Goal: Task Accomplishment & Management: Use online tool/utility

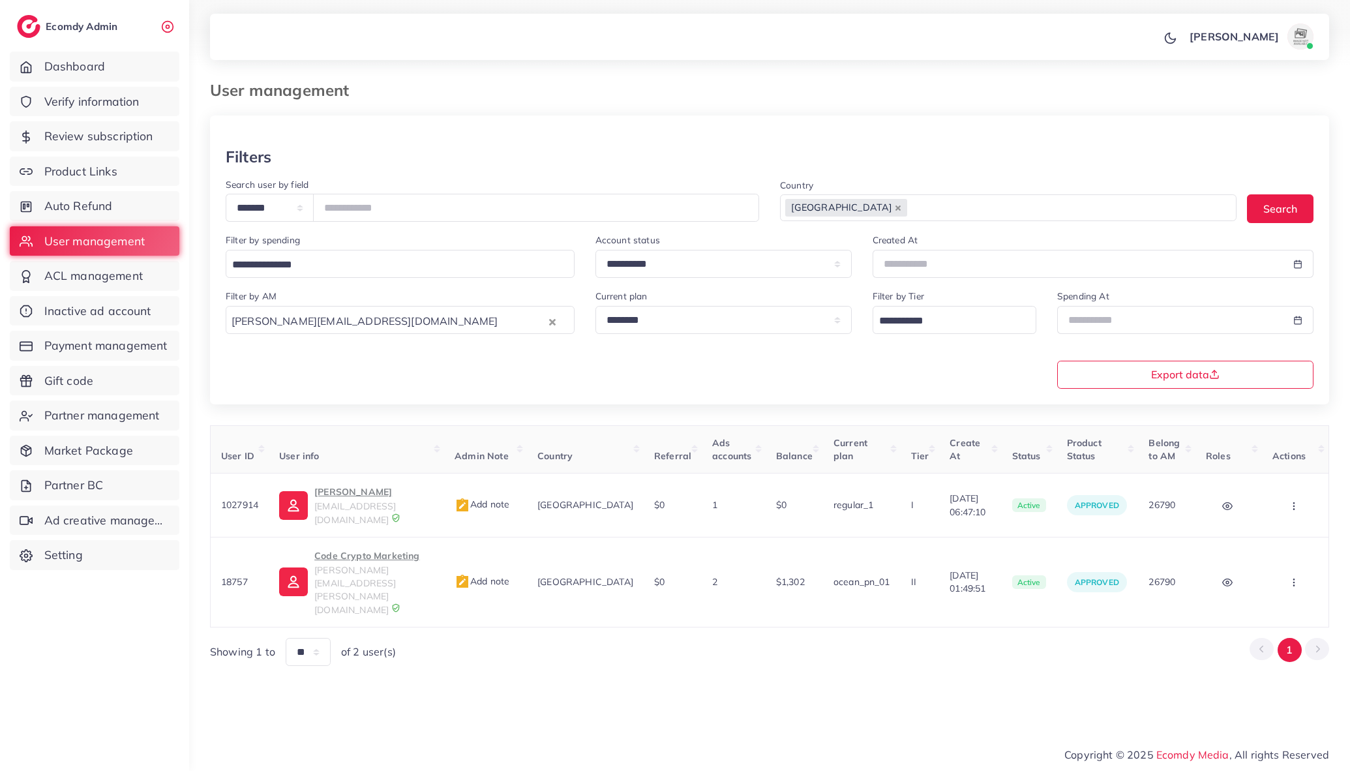
click at [549, 328] on button "Clear Selected" at bounding box center [552, 321] width 7 height 15
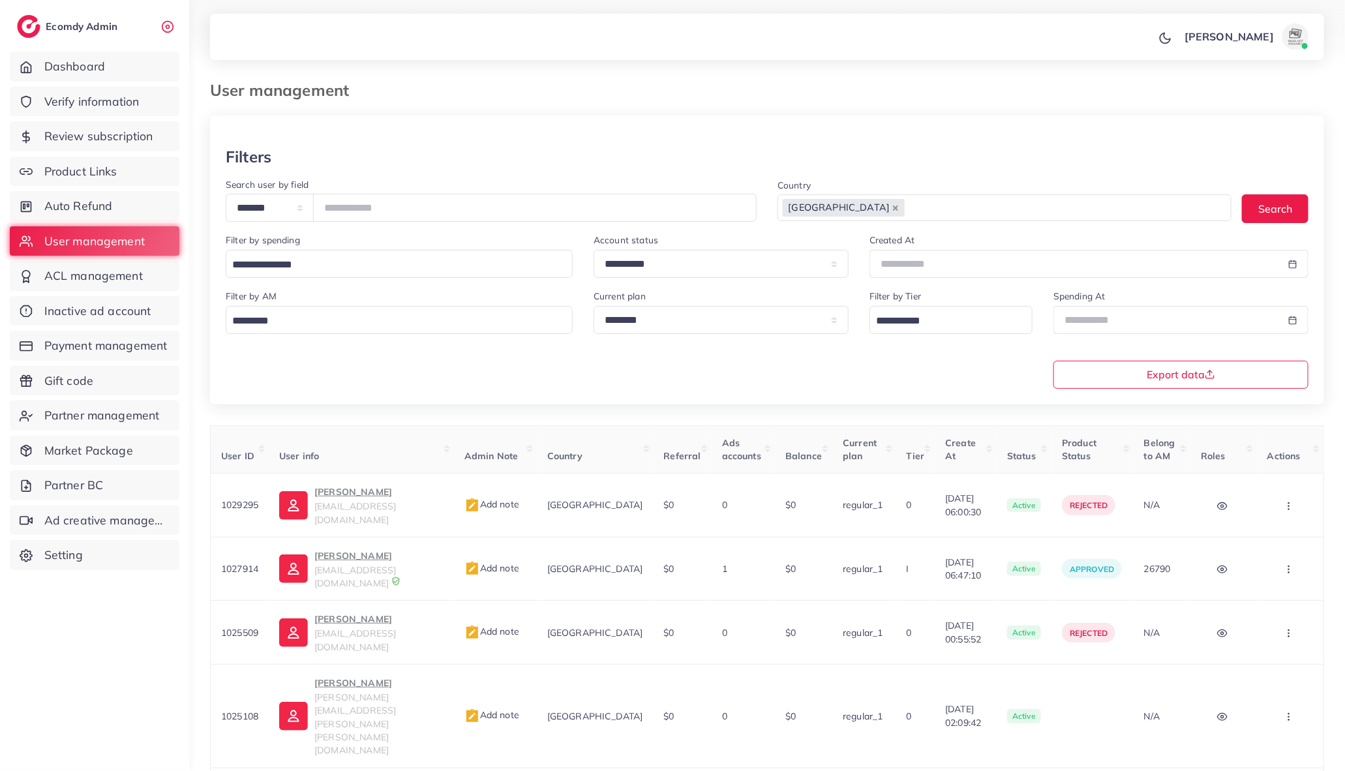
click at [747, 155] on div "Filters" at bounding box center [767, 156] width 1082 height 19
click at [312, 321] on input "Search for option" at bounding box center [392, 321] width 328 height 20
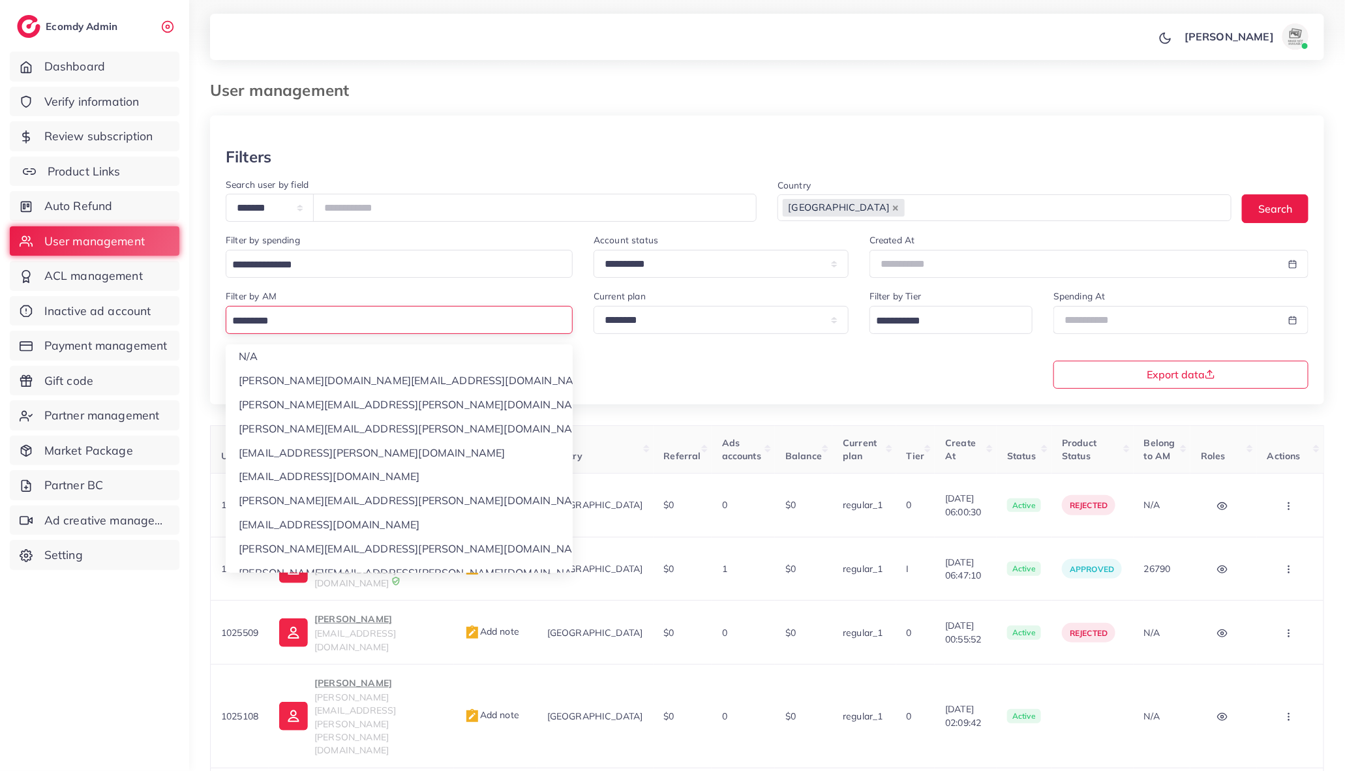
click at [132, 173] on link "Product Links" at bounding box center [95, 171] width 170 height 30
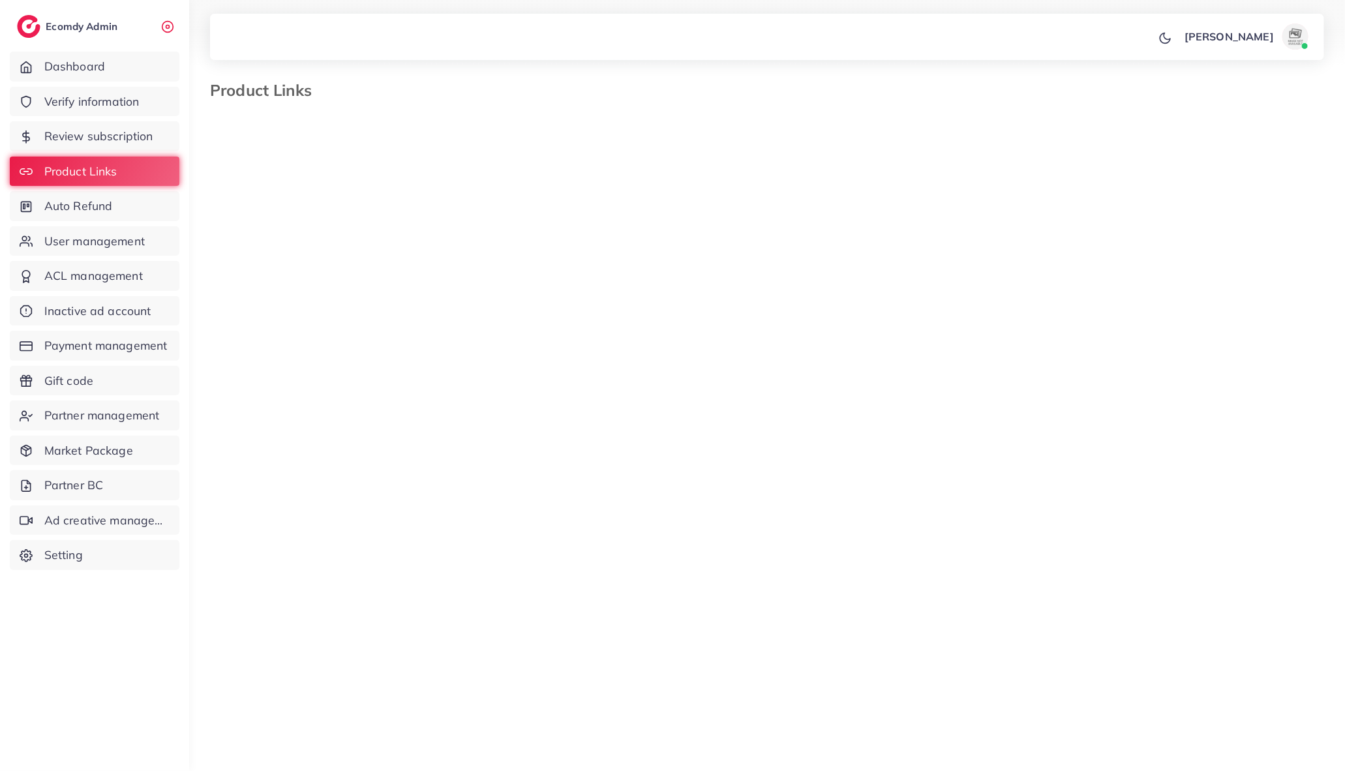
select select "*********"
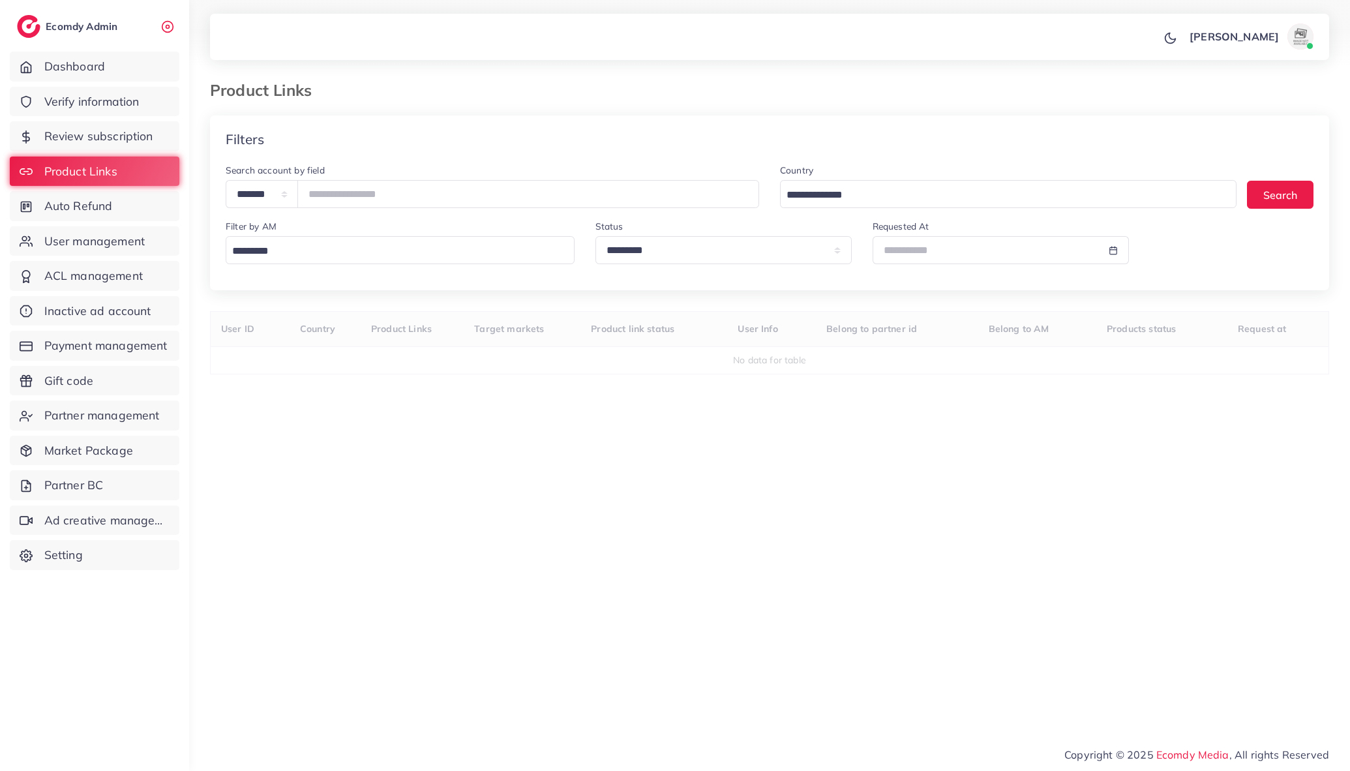
click at [313, 260] on input "Search for option" at bounding box center [397, 251] width 339 height 20
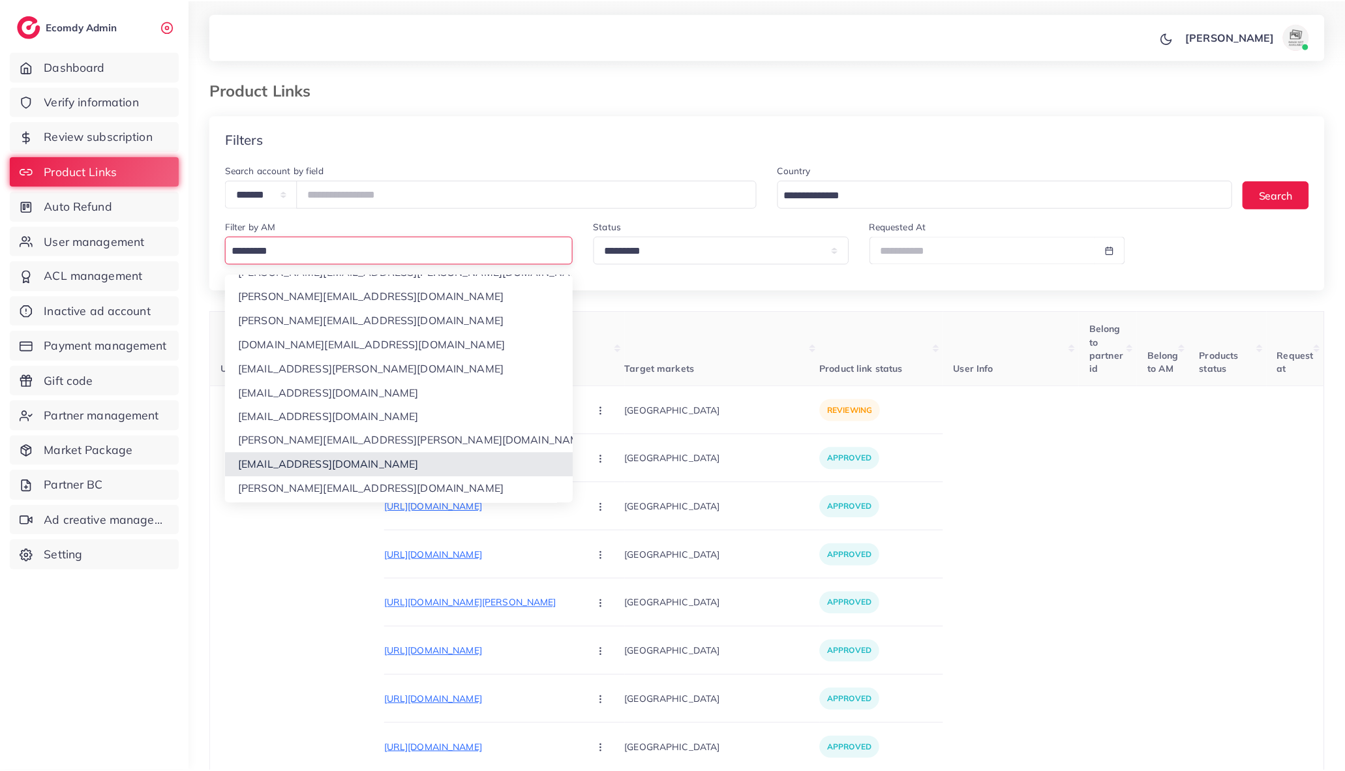
scroll to position [348, 0]
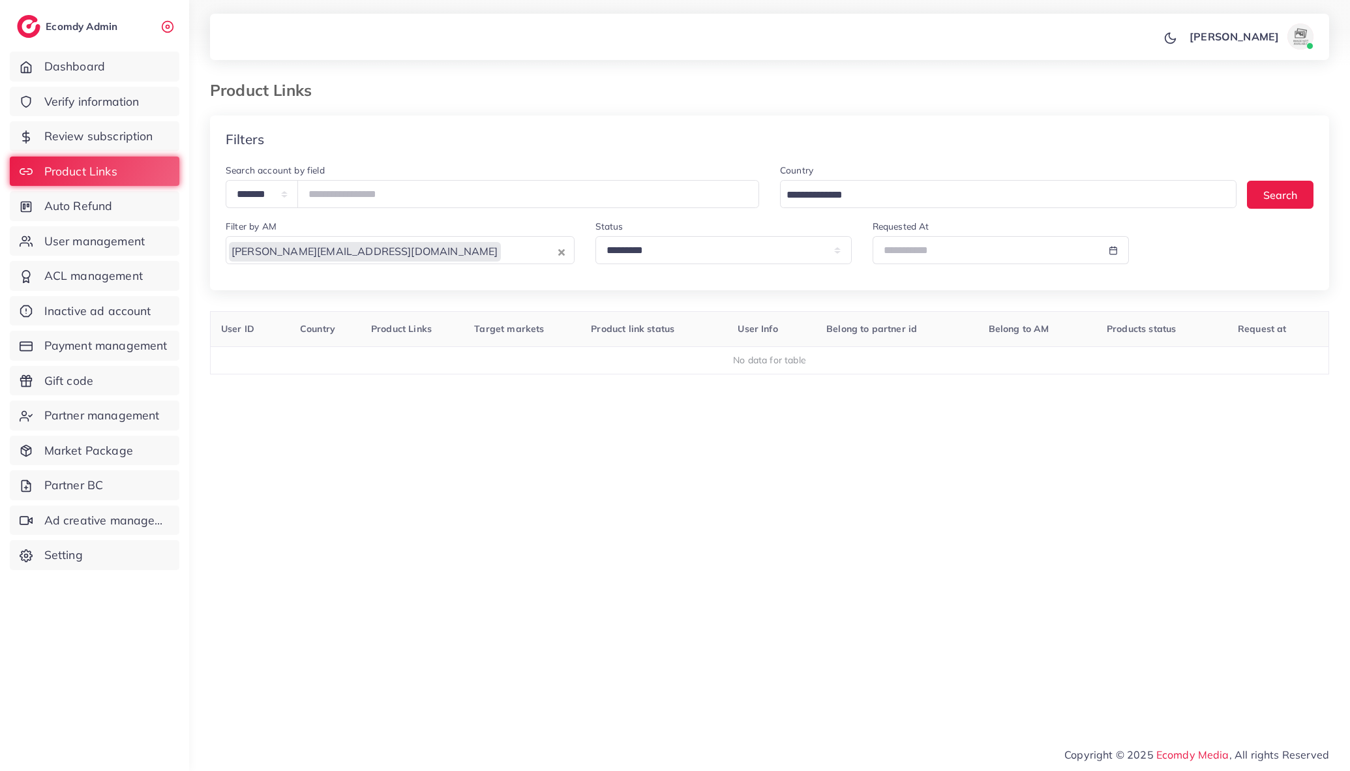
click at [564, 257] on div "tina@ecomdy.com Loading..." at bounding box center [400, 250] width 349 height 28
click at [584, 120] on div "Filters" at bounding box center [769, 139] width 1119 height 48
click at [562, 251] on icon "Clear Selected" at bounding box center [561, 252] width 7 height 7
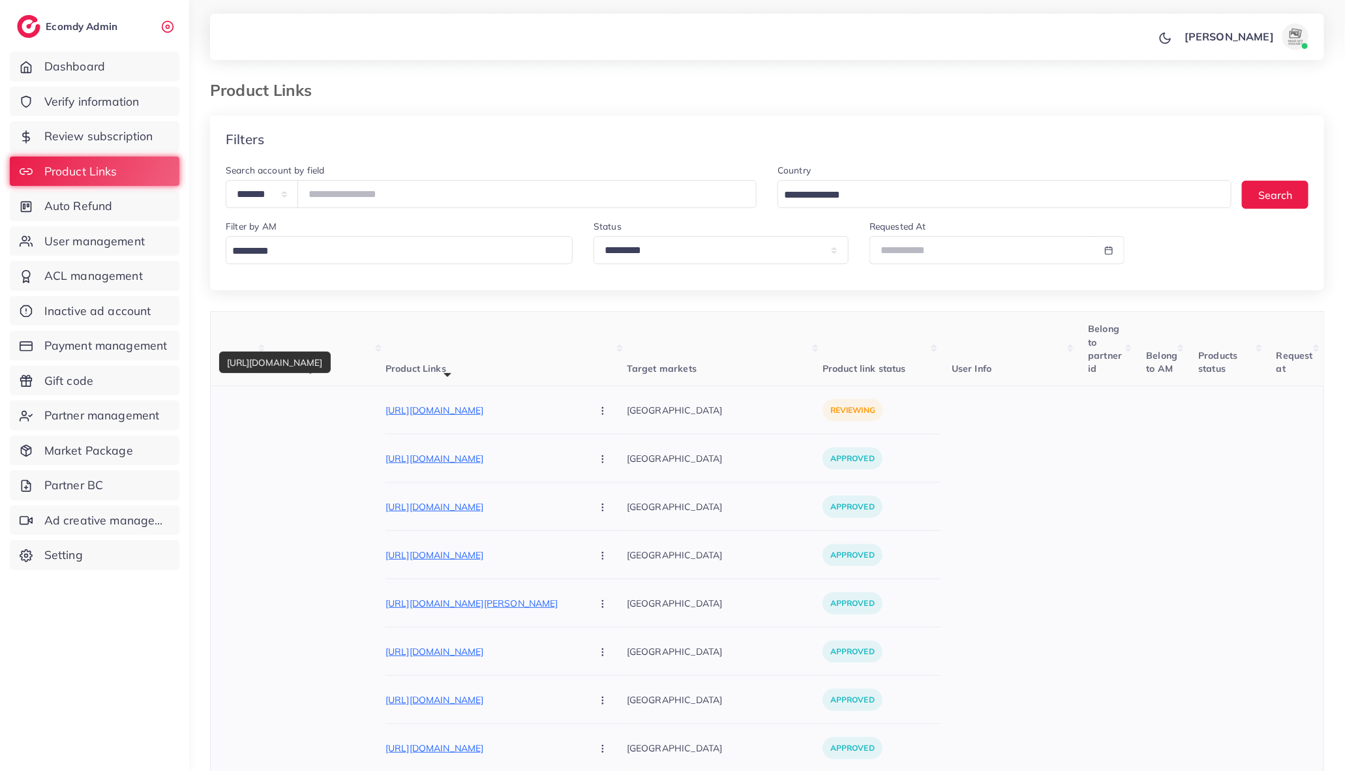
click at [513, 413] on p "https://tiendagazzele.store/products/combo-3x1-pantalon-palazzo-sastrero?utm_so…" at bounding box center [483, 410] width 196 height 16
click at [597, 412] on icon "button" at bounding box center [602, 411] width 10 height 10
click at [609, 453] on span "Approve" at bounding box center [630, 449] width 43 height 13
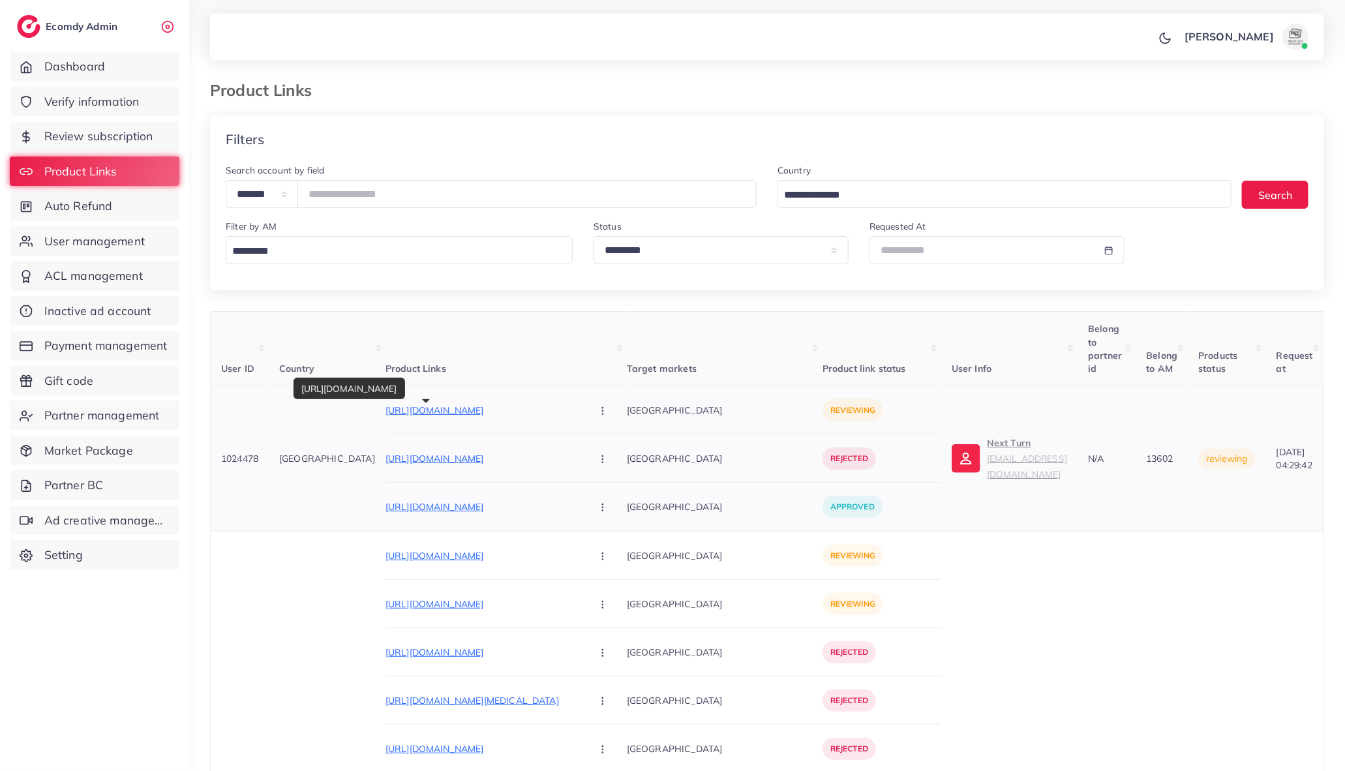
click at [472, 416] on p "https://nextturn.store/products/next-turn-elite-full-zip-hoodie" at bounding box center [483, 410] width 196 height 16
click at [597, 411] on icon "button" at bounding box center [602, 411] width 10 height 10
click at [582, 460] on link "Approve" at bounding box center [633, 450] width 103 height 29
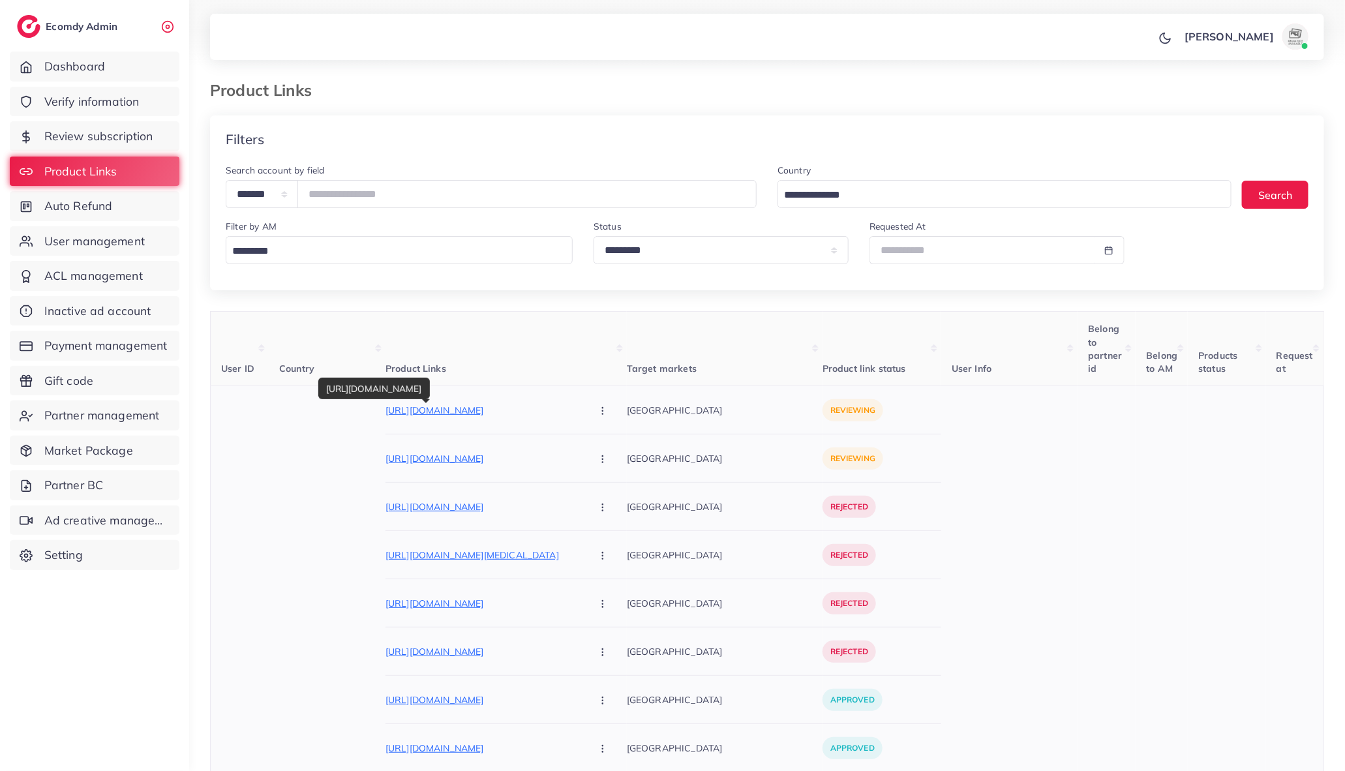
click at [488, 417] on p "https://dubaidazeel.shop/products/zafrani-cream" at bounding box center [483, 410] width 196 height 16
click at [597, 412] on icon "button" at bounding box center [602, 411] width 10 height 10
click at [609, 474] on span "Reject" at bounding box center [624, 478] width 31 height 13
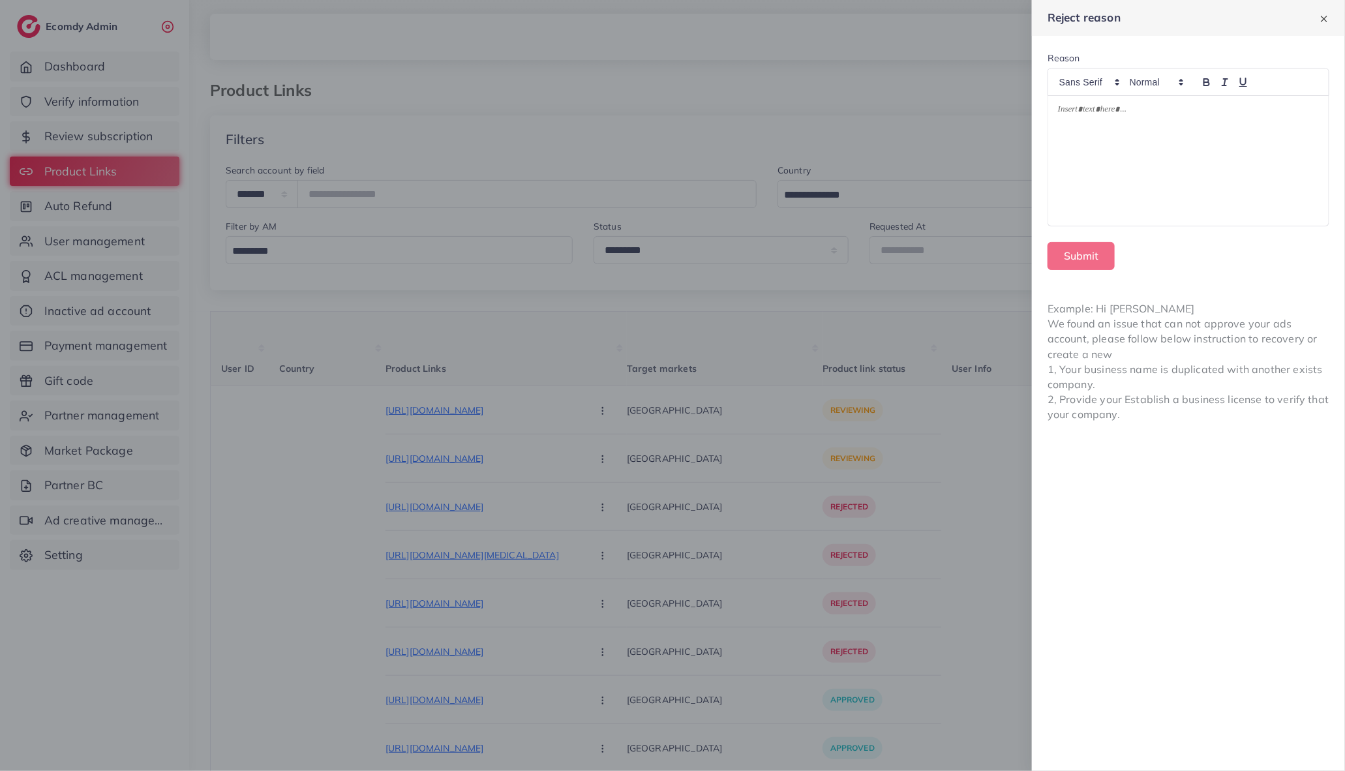
click at [1178, 123] on div at bounding box center [1188, 161] width 280 height 130
click at [1104, 252] on button "Submit" at bounding box center [1080, 256] width 67 height 28
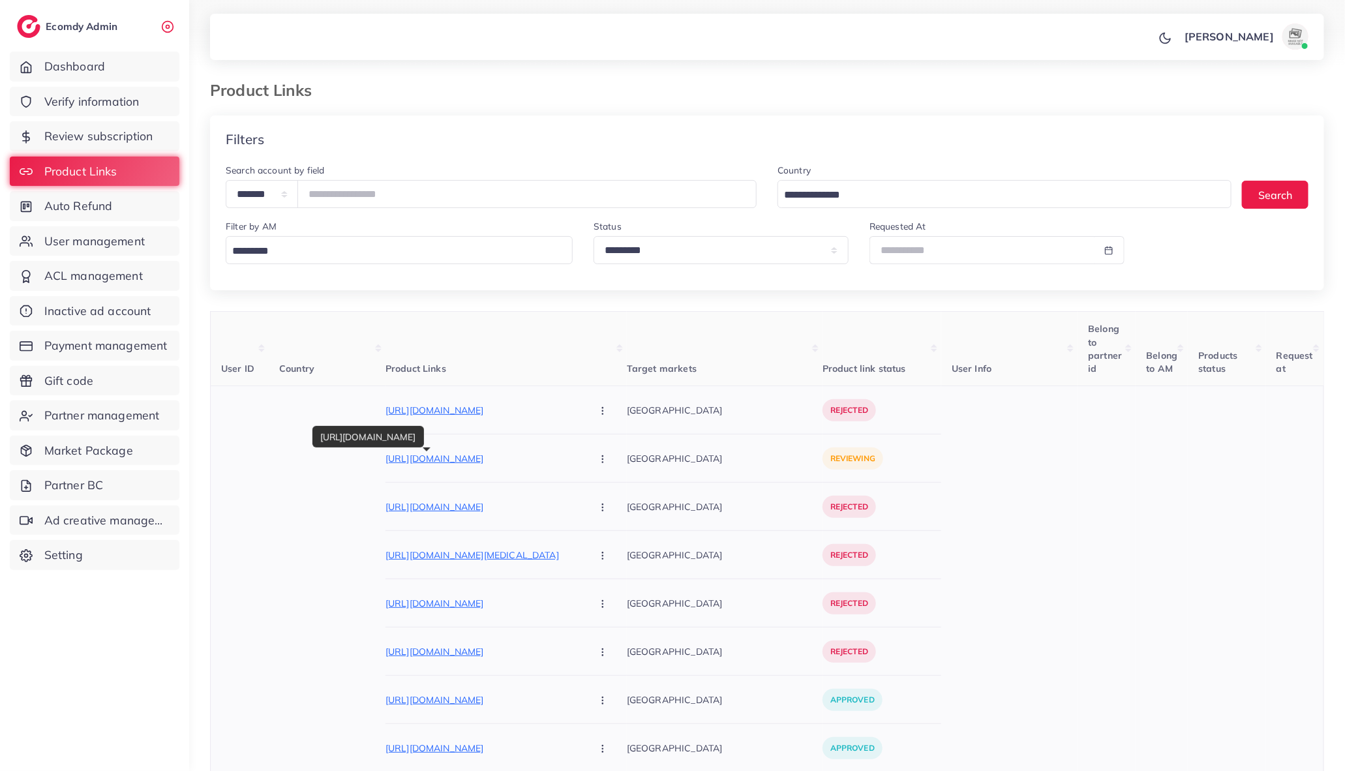
click at [458, 460] on p "https://dubaidazeel.shop/products/buy-1-get-1-free" at bounding box center [483, 459] width 196 height 16
click at [581, 467] on button "button" at bounding box center [604, 457] width 46 height 29
click at [582, 537] on link "Reject" at bounding box center [633, 527] width 103 height 29
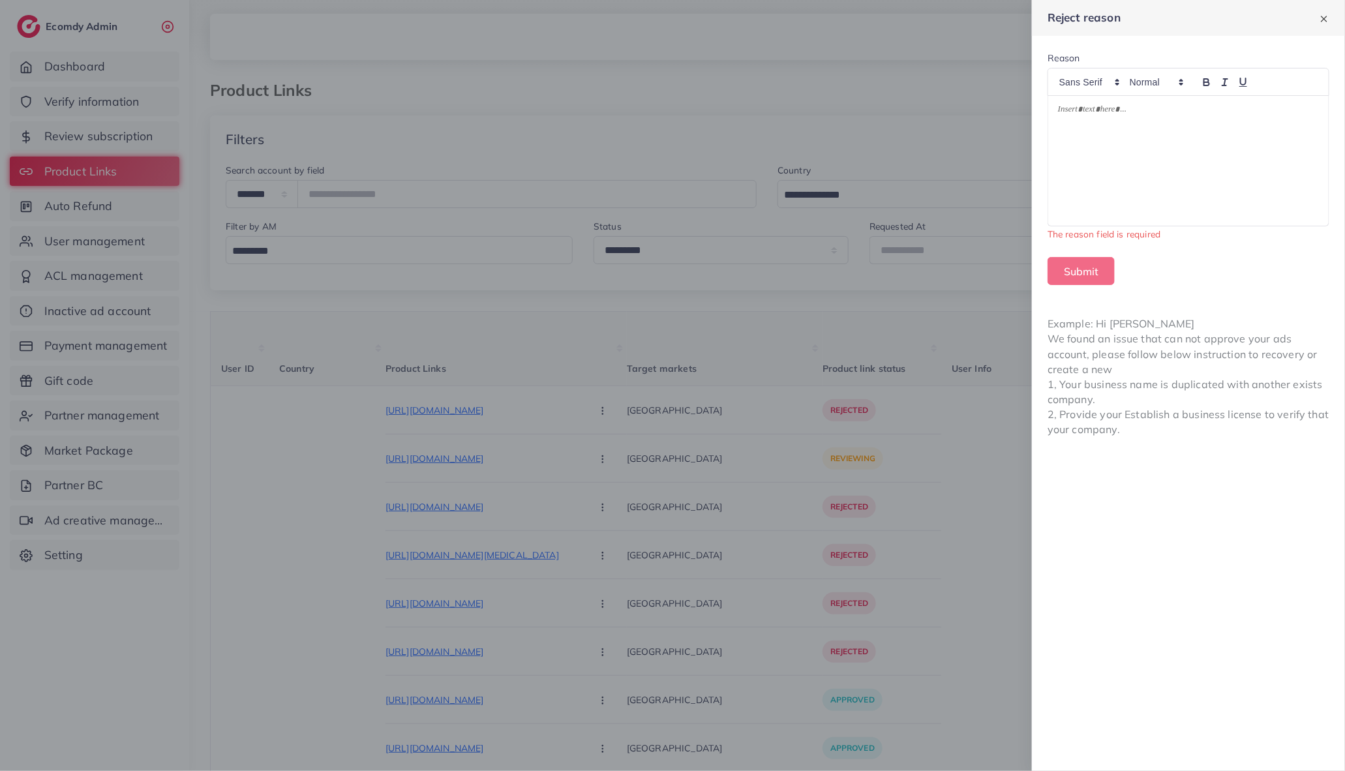
click at [1170, 89] on div at bounding box center [1188, 82] width 282 height 28
click at [1160, 110] on p at bounding box center [1188, 112] width 261 height 16
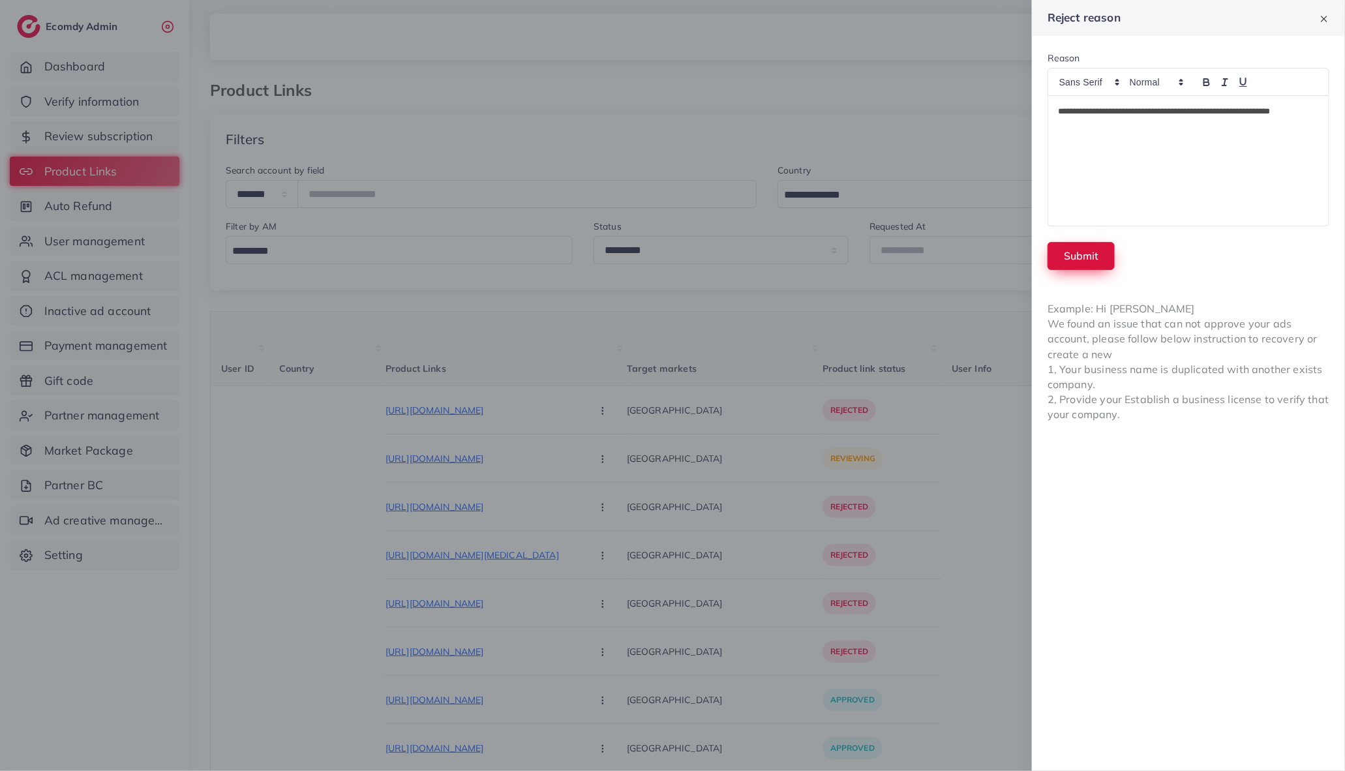
click at [1081, 256] on button "Submit" at bounding box center [1080, 256] width 67 height 28
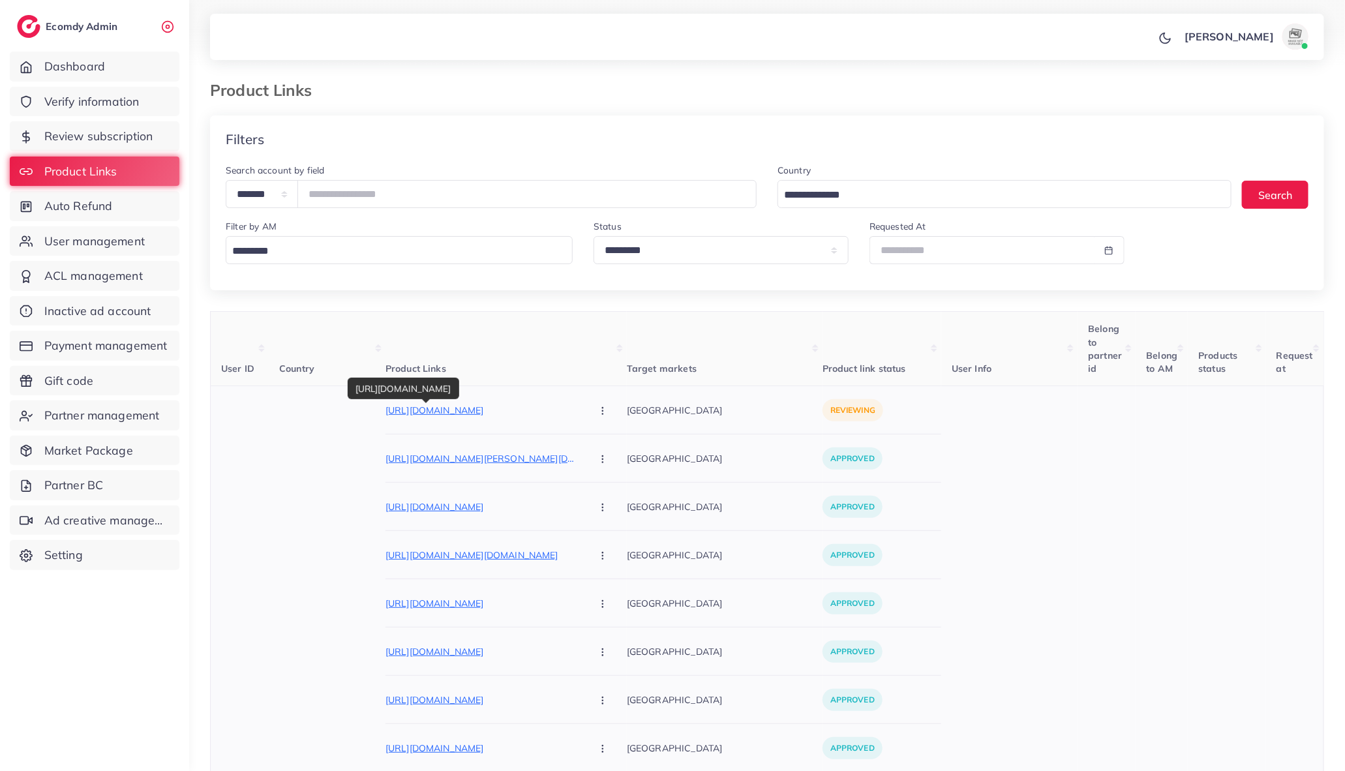
click at [456, 409] on p "https://vt.tiktok.com/ZSUksN9WM/" at bounding box center [483, 410] width 196 height 16
click at [581, 405] on button "button" at bounding box center [604, 409] width 46 height 29
click at [609, 478] on span "Reject" at bounding box center [624, 478] width 31 height 13
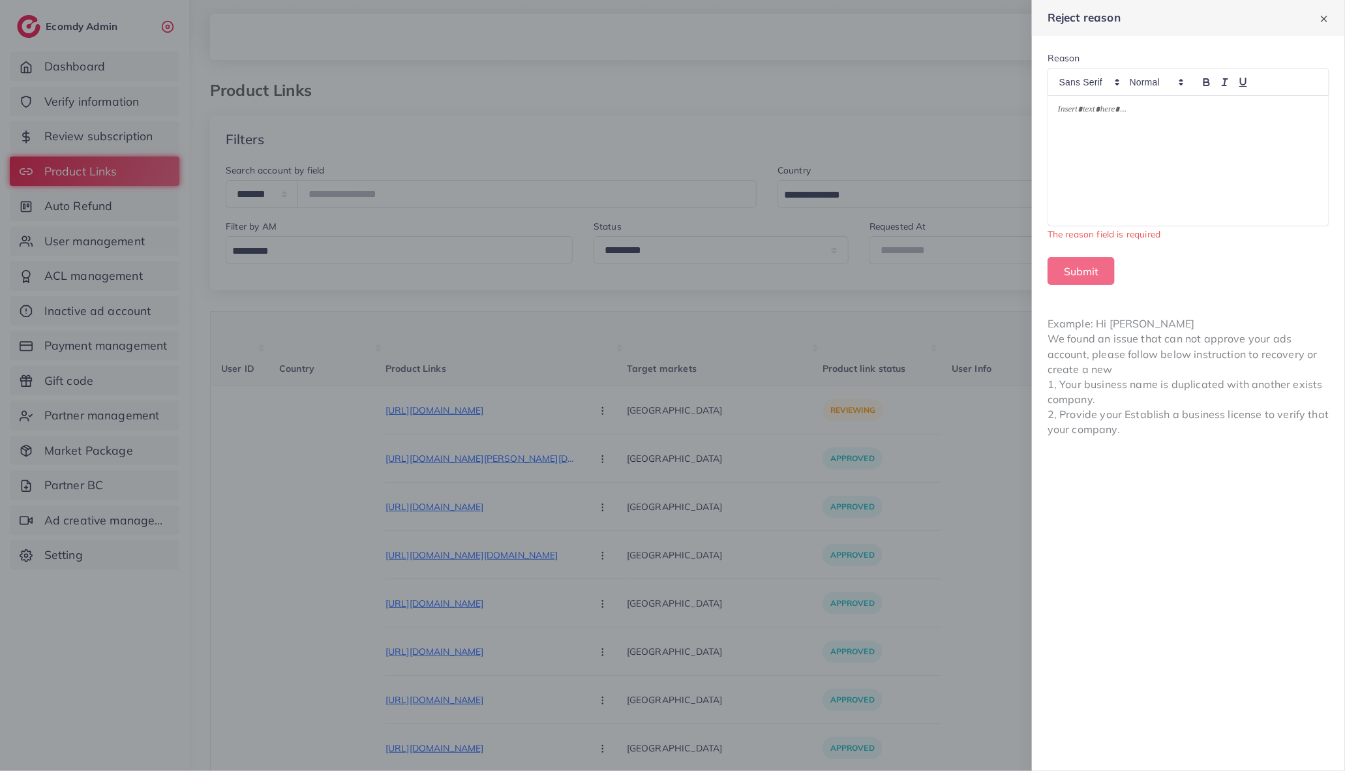
click at [1123, 184] on div at bounding box center [1188, 161] width 280 height 130
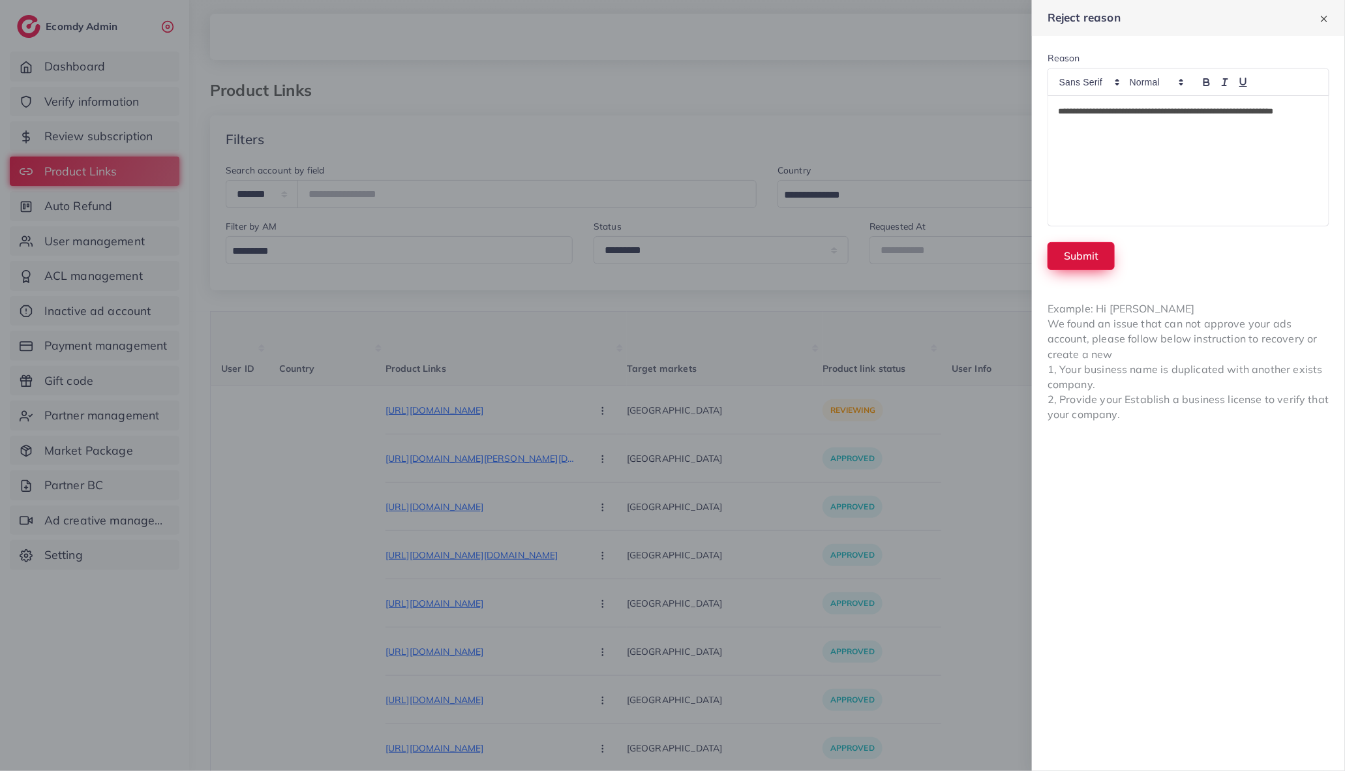
click at [1079, 248] on button "Submit" at bounding box center [1080, 256] width 67 height 28
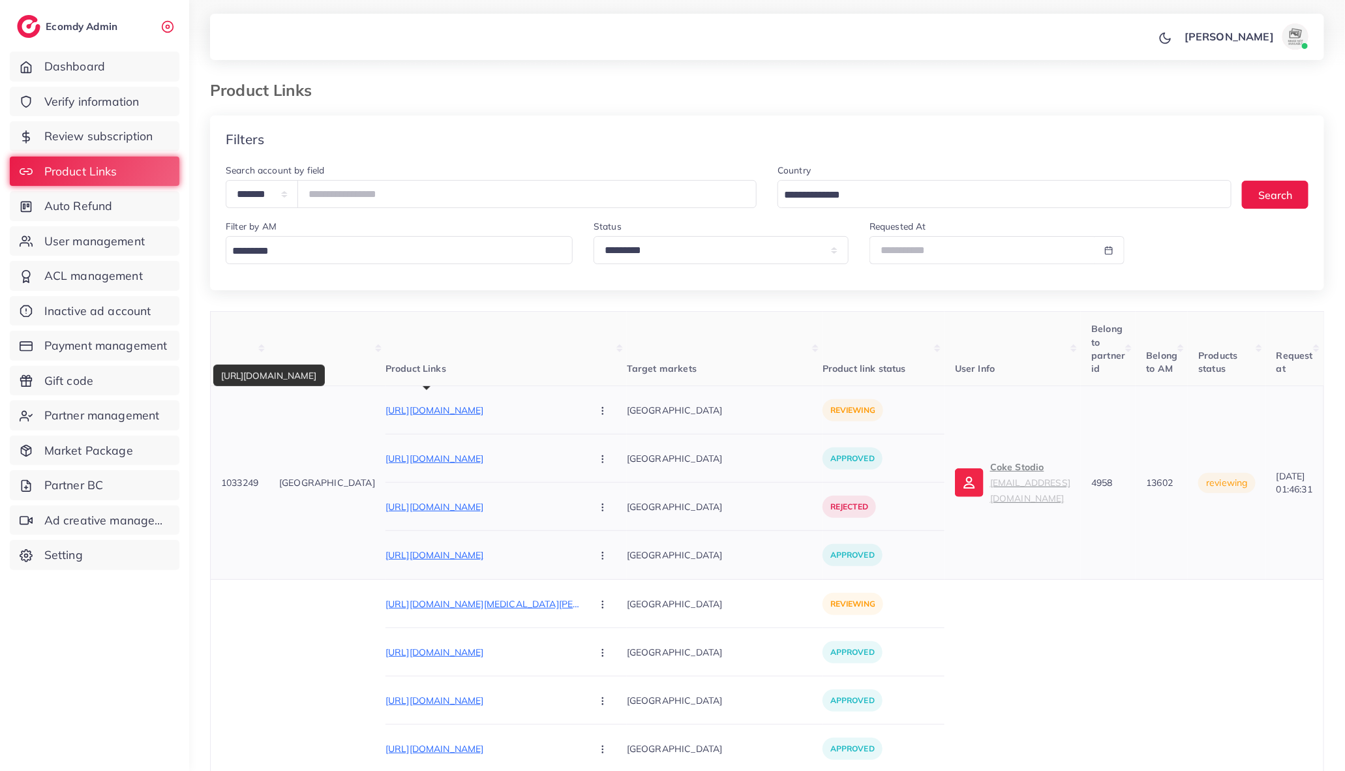
click at [456, 411] on p "https://rqx1ta-1g.myshopify.com/products/magic-book-pack-of-4-books?utm_source=…" at bounding box center [483, 410] width 196 height 16
click at [597, 409] on icon "button" at bounding box center [602, 411] width 10 height 10
click at [582, 442] on link "Approve" at bounding box center [633, 450] width 103 height 29
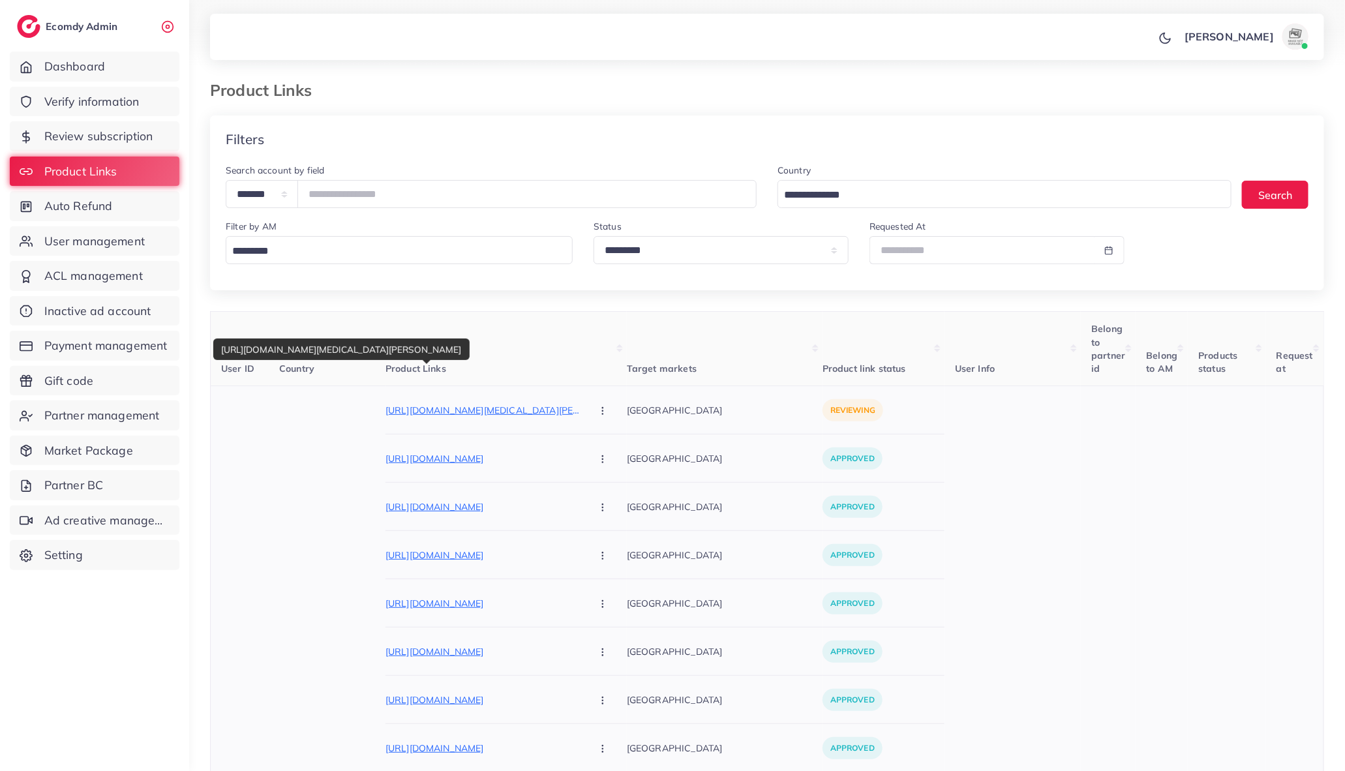
click at [466, 411] on p "https://fashionrose.store/products/blawless-rechargeable-2-in-1-trimmer-and-fac…" at bounding box center [483, 410] width 196 height 16
click at [597, 410] on icon "button" at bounding box center [602, 411] width 10 height 10
click at [582, 456] on link "Approve" at bounding box center [633, 450] width 103 height 29
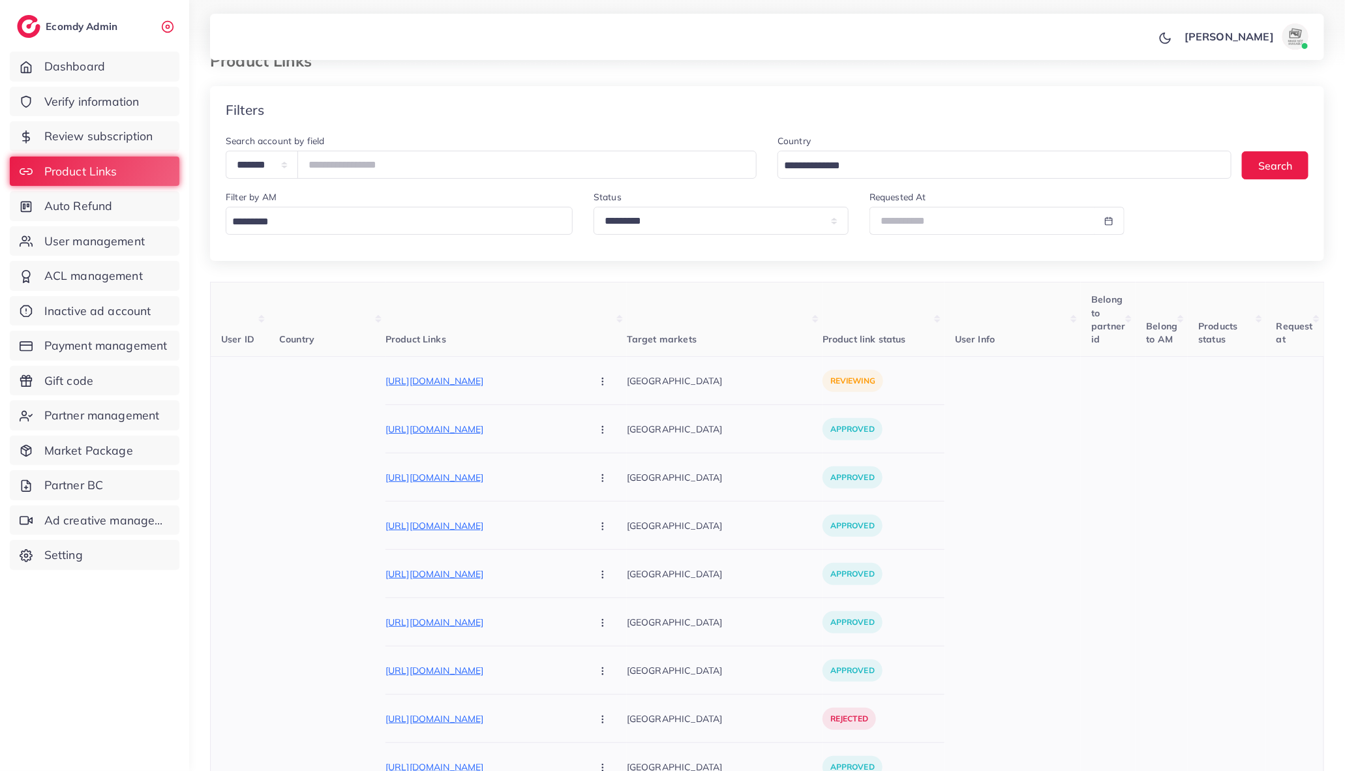
scroll to position [37, 0]
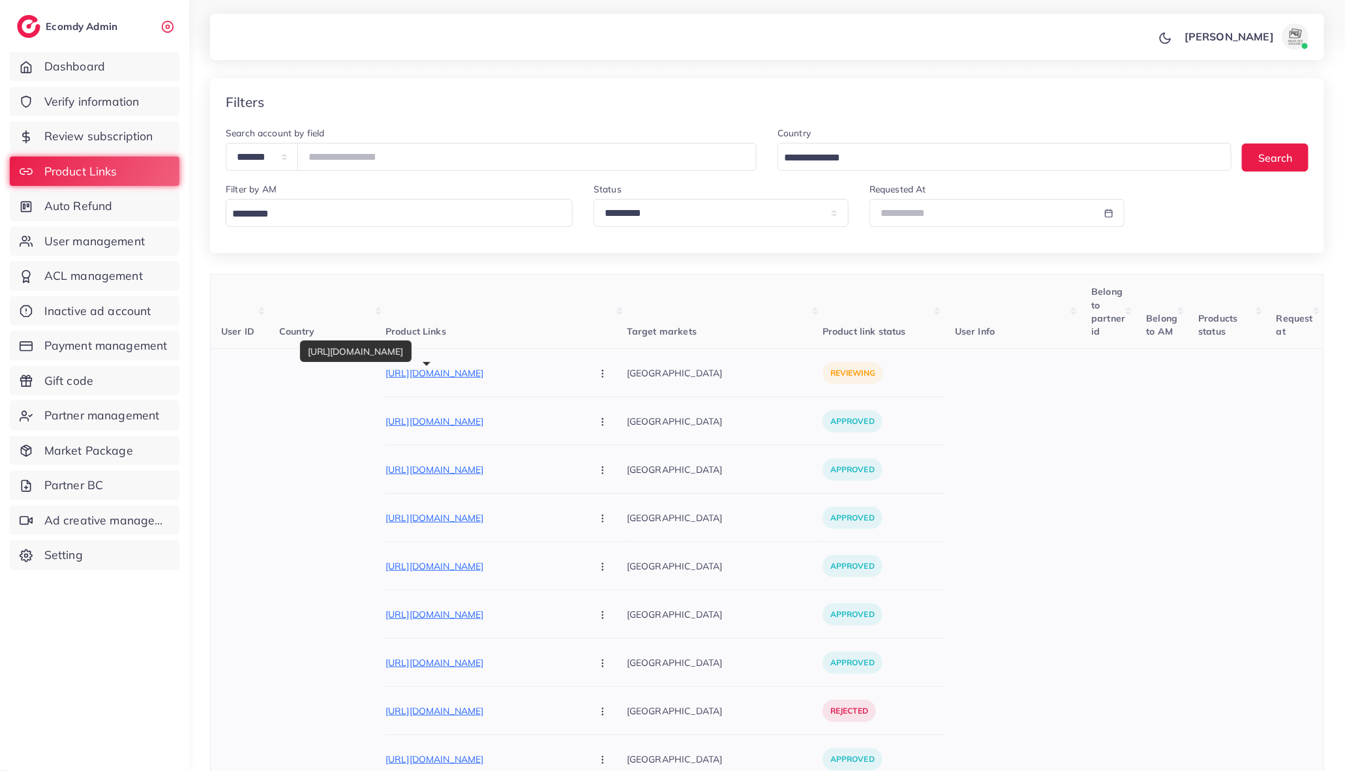
click at [468, 377] on p "https://www.tezon.pk/products/mens-classic-loafer-shoes" at bounding box center [483, 373] width 196 height 16
click at [597, 374] on icon "button" at bounding box center [602, 373] width 10 height 10
click at [582, 415] on link "Approve" at bounding box center [633, 412] width 103 height 29
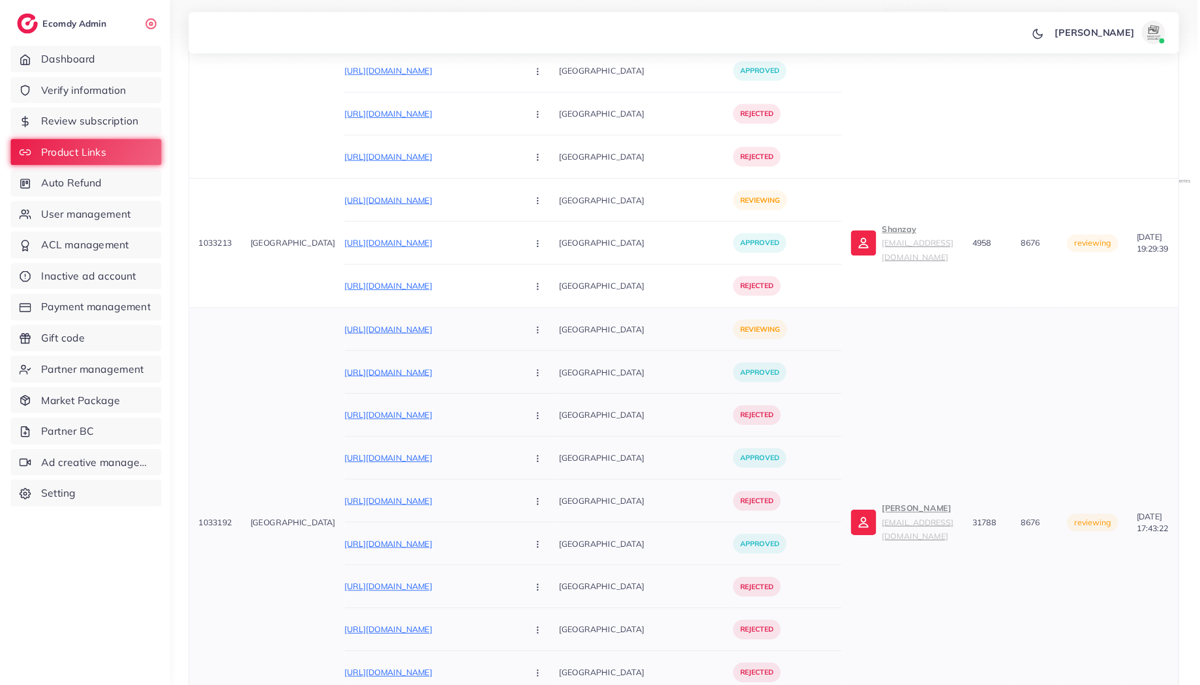
scroll to position [0, 0]
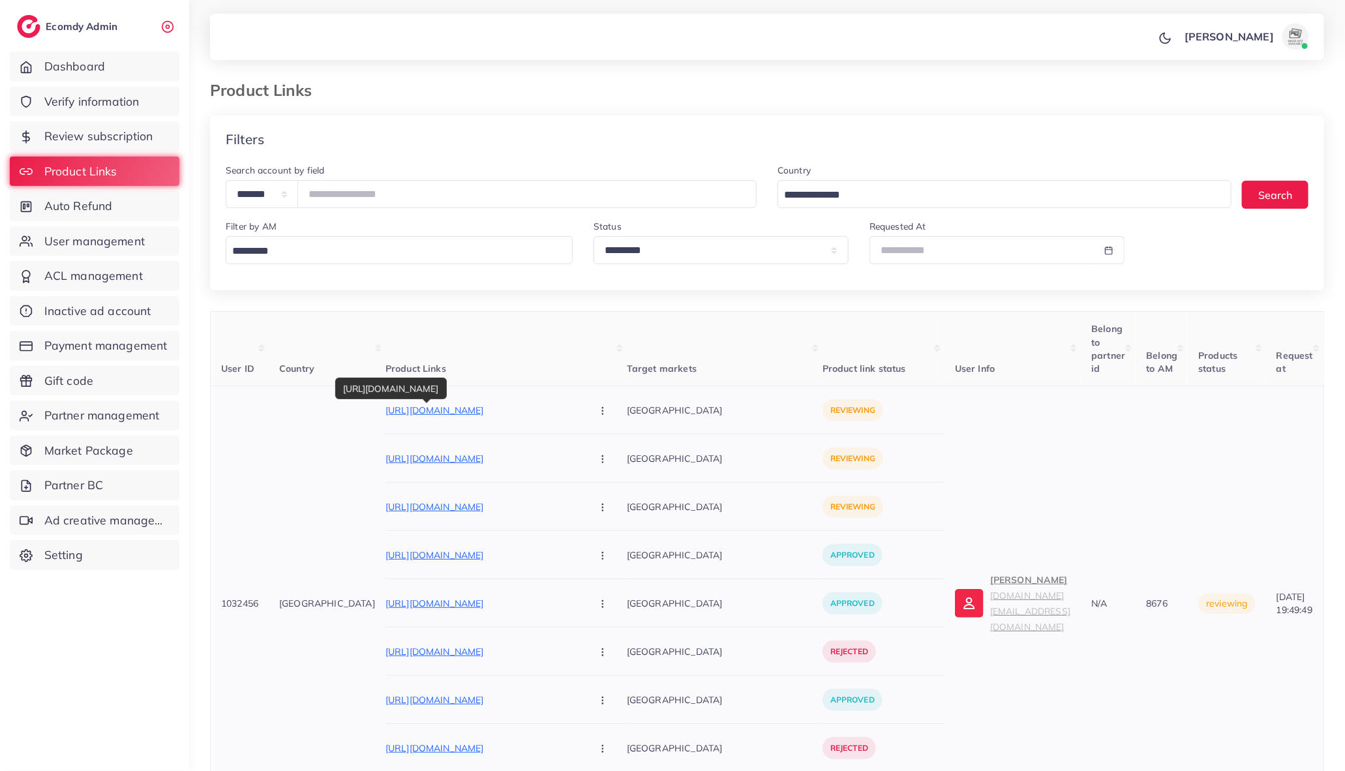
click at [467, 412] on p "https://zarvi.pk/products/ing-hair-color-1" at bounding box center [483, 410] width 196 height 16
click at [597, 413] on icon "button" at bounding box center [602, 411] width 10 height 10
click at [609, 455] on span "Approve" at bounding box center [630, 449] width 43 height 13
click at [488, 462] on p "https://zarvi.pk/products/apple-hair-color-100-original" at bounding box center [483, 459] width 196 height 16
click at [597, 458] on icon "button" at bounding box center [602, 459] width 10 height 10
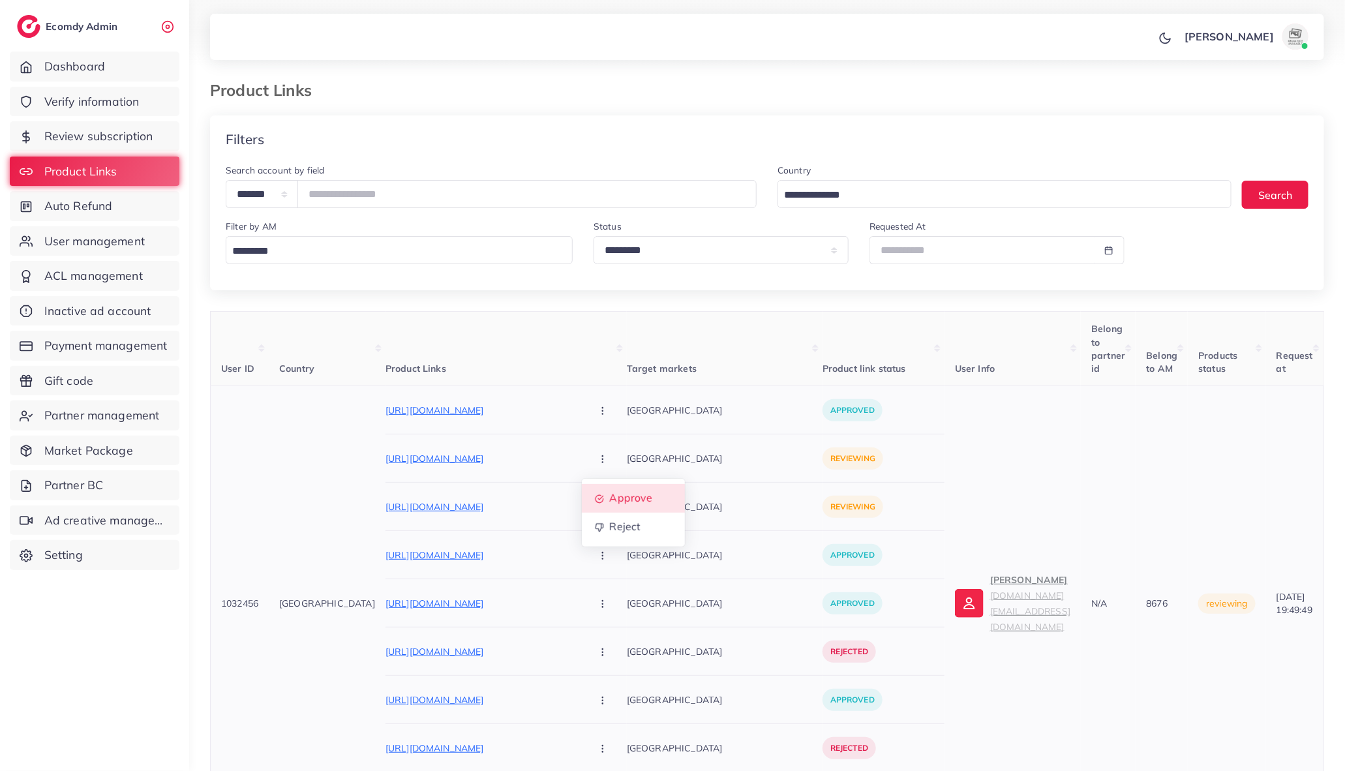
click at [609, 500] on span "Approve" at bounding box center [630, 498] width 43 height 13
click at [502, 510] on p "https://zarvi.pk/products/apple-hair-color-100-original?variant=46955755798769" at bounding box center [483, 507] width 196 height 16
click at [597, 506] on icon "button" at bounding box center [602, 507] width 10 height 10
click at [609, 553] on span "Approve" at bounding box center [630, 546] width 43 height 13
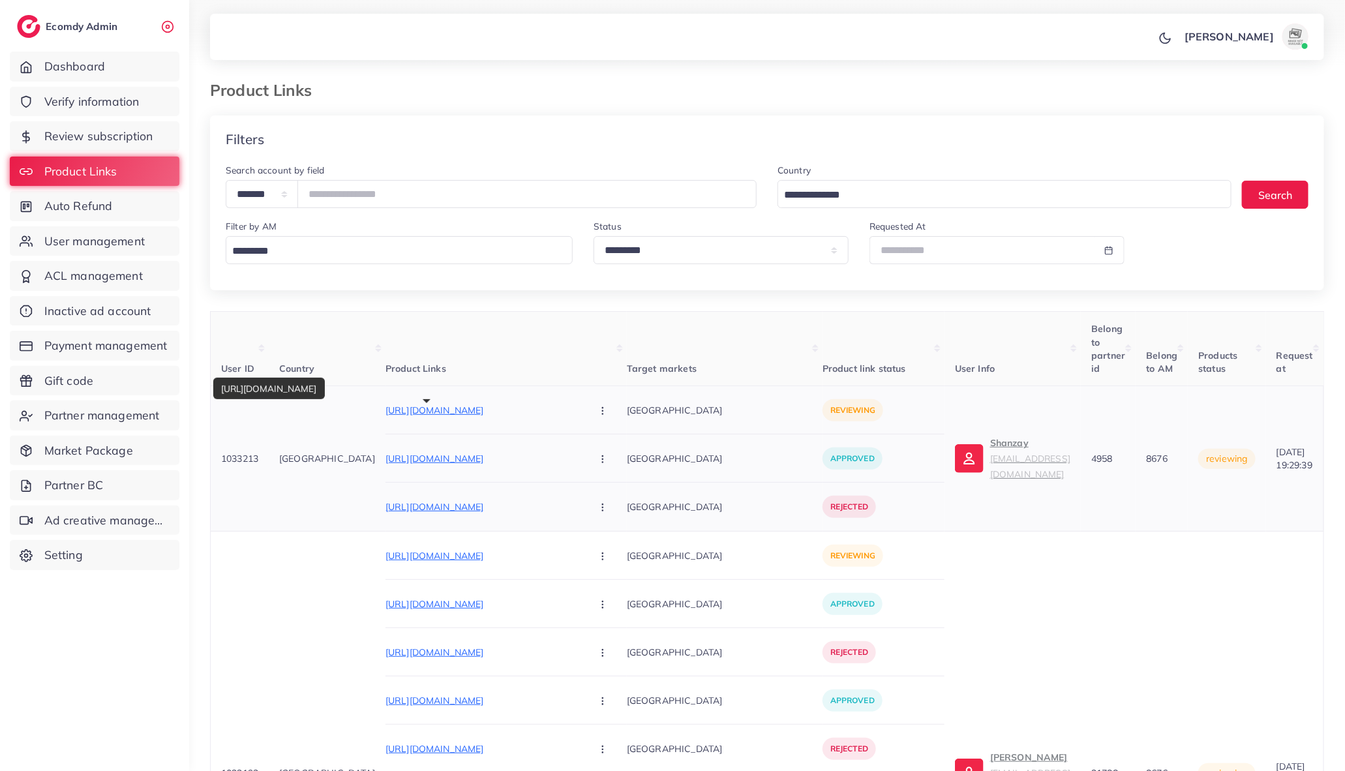
click at [409, 407] on p "https://profashiondeals.shop/products/niacinamide-10-zinc-1-serum-face-wash-duo…" at bounding box center [483, 410] width 196 height 16
click at [581, 419] on button "button" at bounding box center [604, 409] width 46 height 29
click at [582, 468] on link "Reject" at bounding box center [633, 478] width 103 height 29
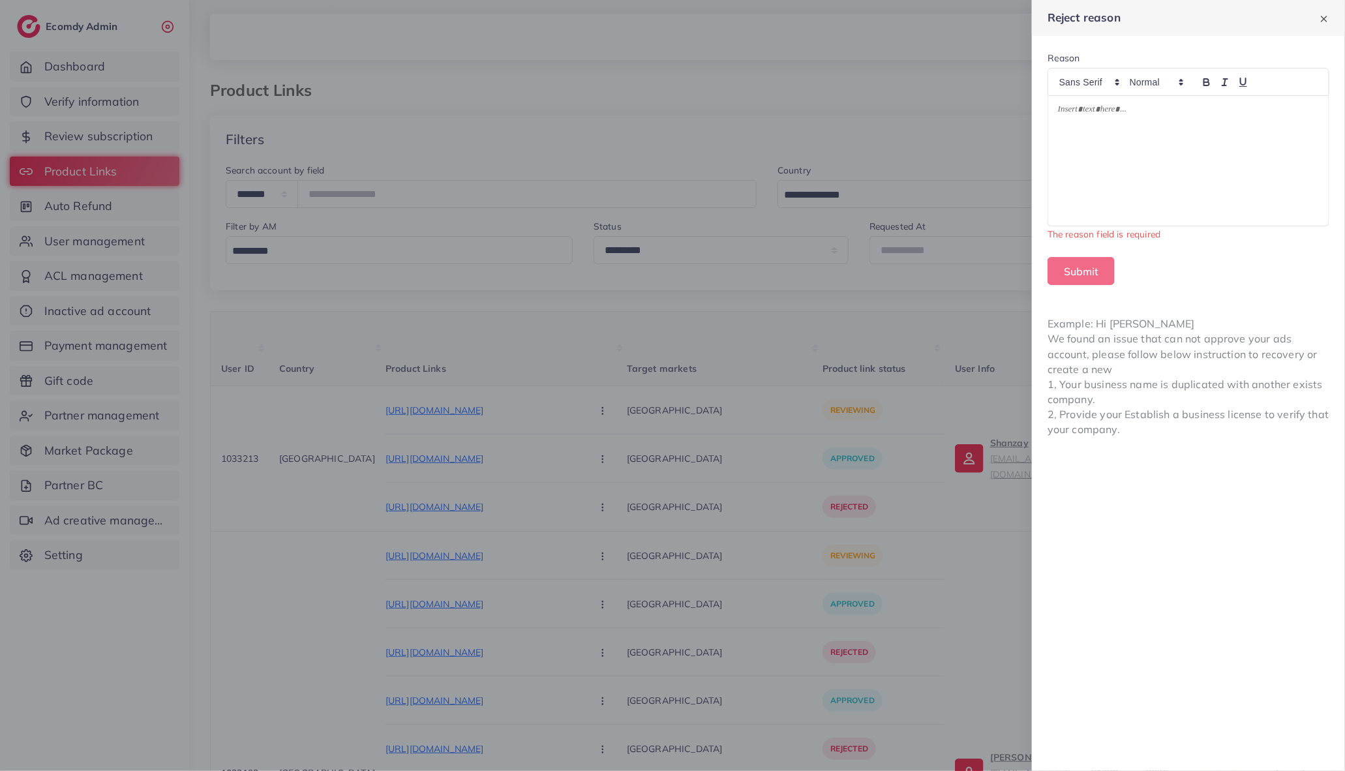
click at [1259, 97] on div at bounding box center [1188, 161] width 280 height 130
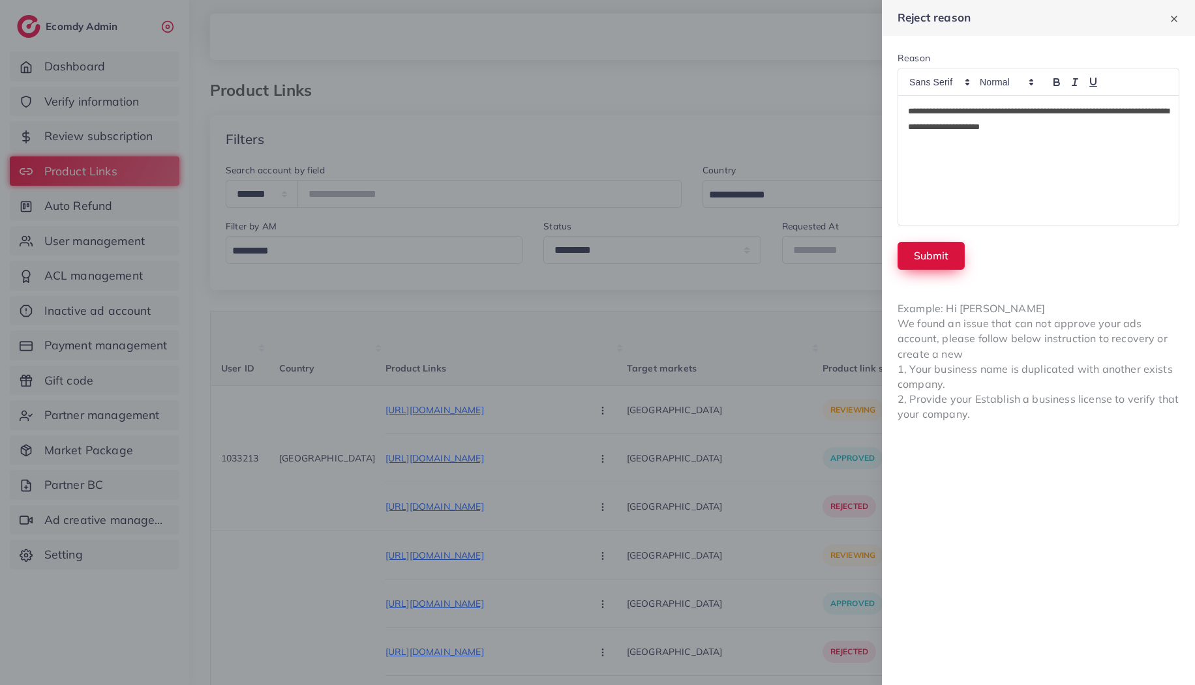
click at [945, 250] on button "Submit" at bounding box center [930, 256] width 67 height 28
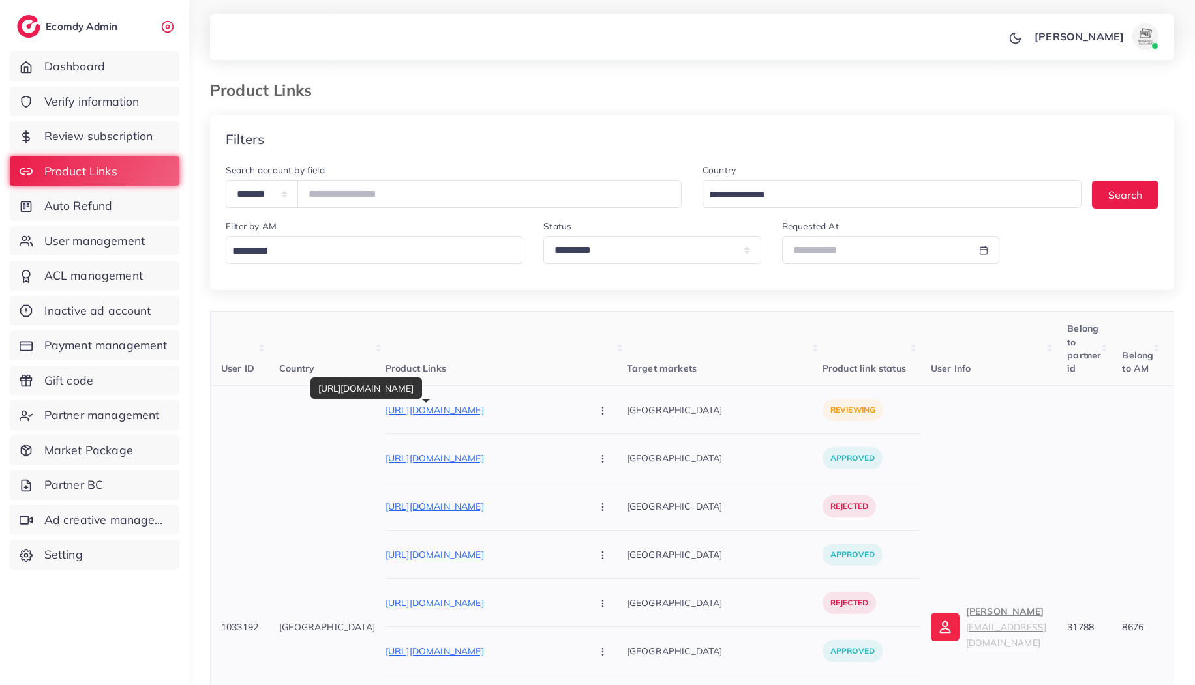
click at [401, 413] on p "https://highstuff.pk/products/air-plus-max-sneaker-1" at bounding box center [483, 410] width 196 height 16
click at [597, 415] on icon "button" at bounding box center [602, 411] width 10 height 10
click at [609, 473] on span "Reject" at bounding box center [624, 478] width 31 height 13
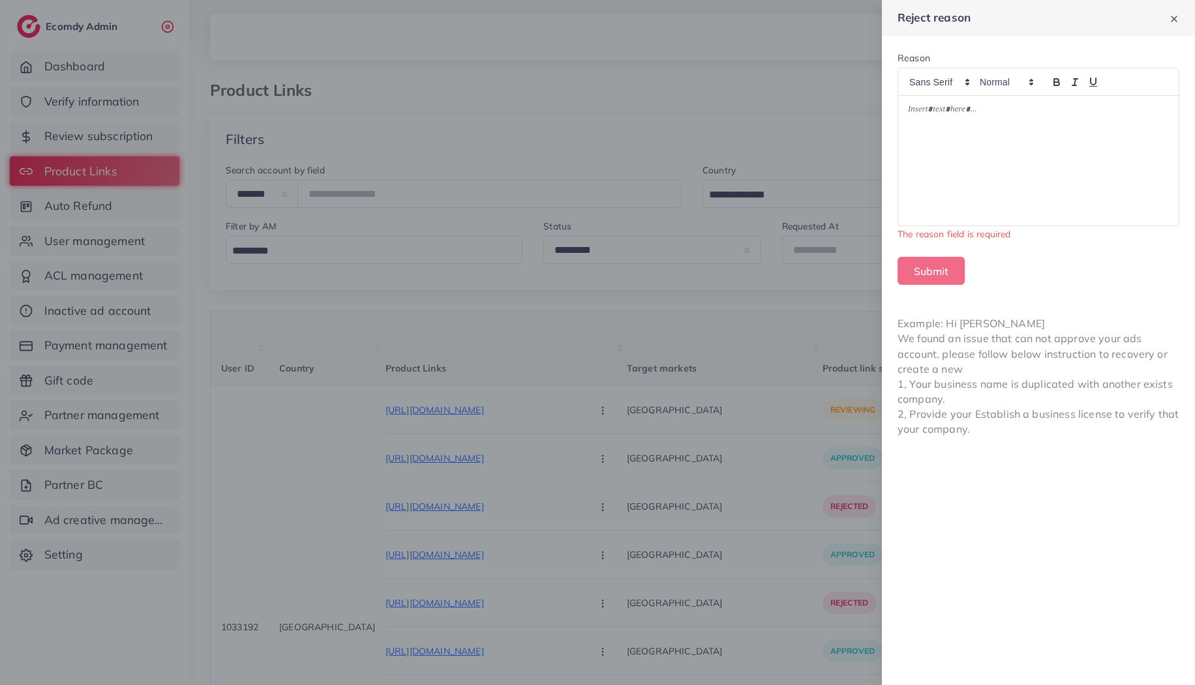
click at [932, 170] on div at bounding box center [1038, 161] width 280 height 130
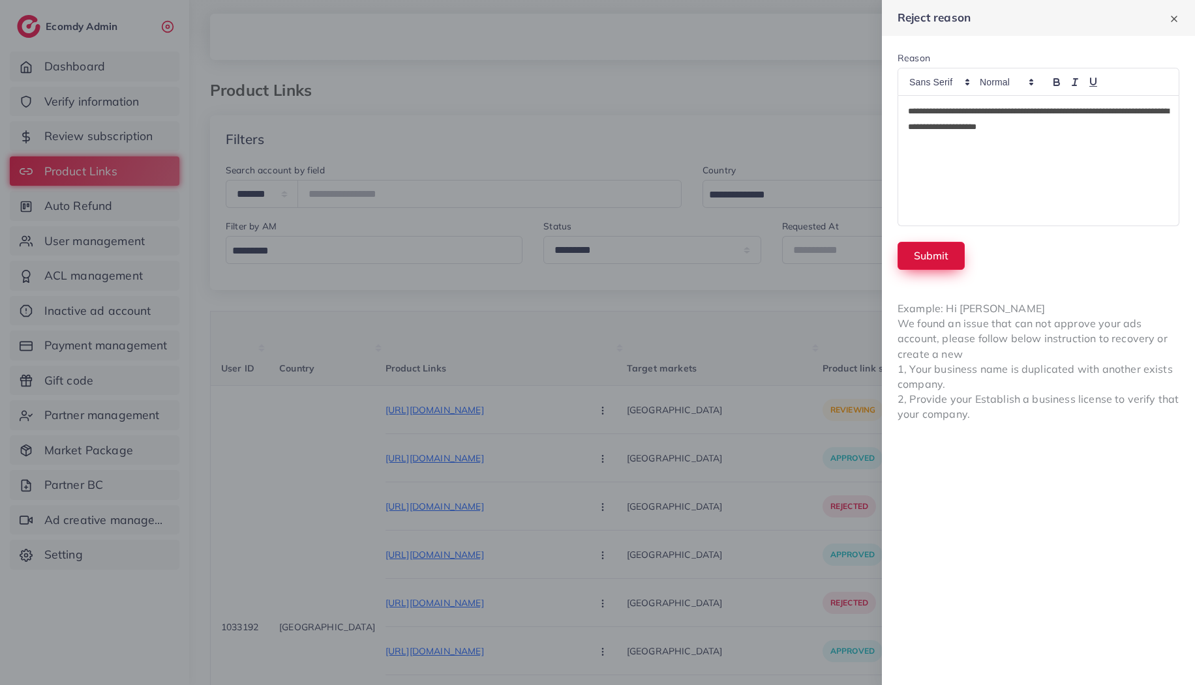
click at [929, 255] on button "Submit" at bounding box center [930, 256] width 67 height 28
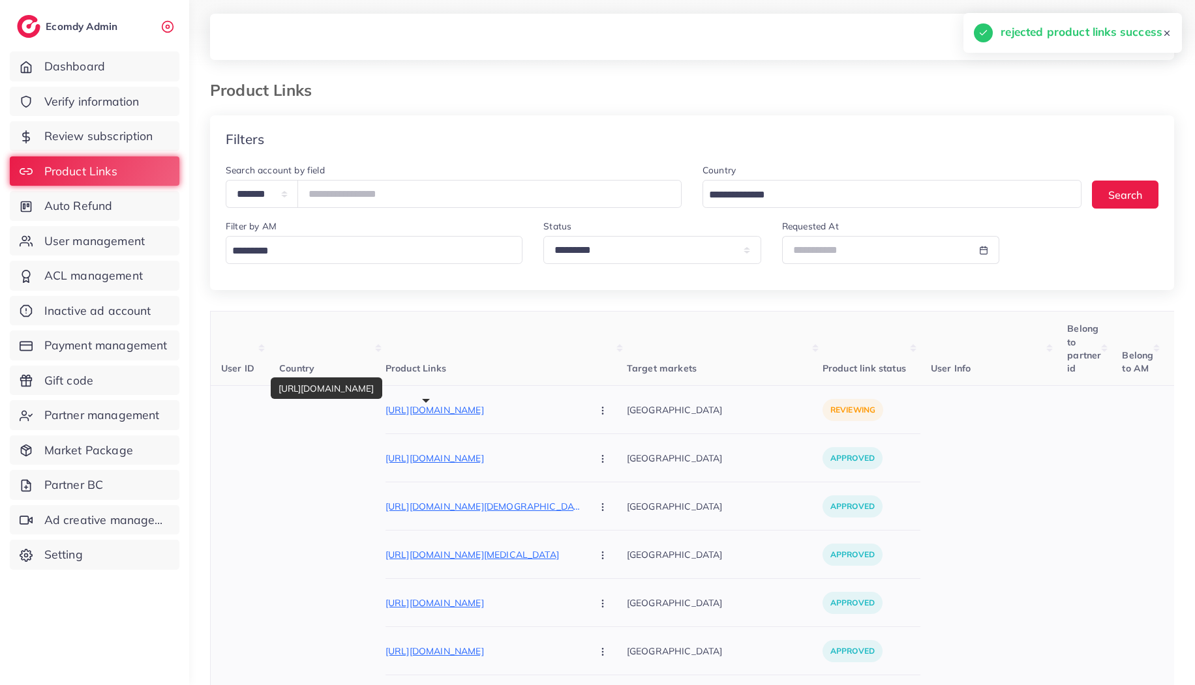
click at [461, 415] on p "https://www.paradisevibe.pk/products/customize-birthday-photo-frame" at bounding box center [483, 410] width 196 height 16
click at [597, 408] on icon "button" at bounding box center [602, 411] width 10 height 10
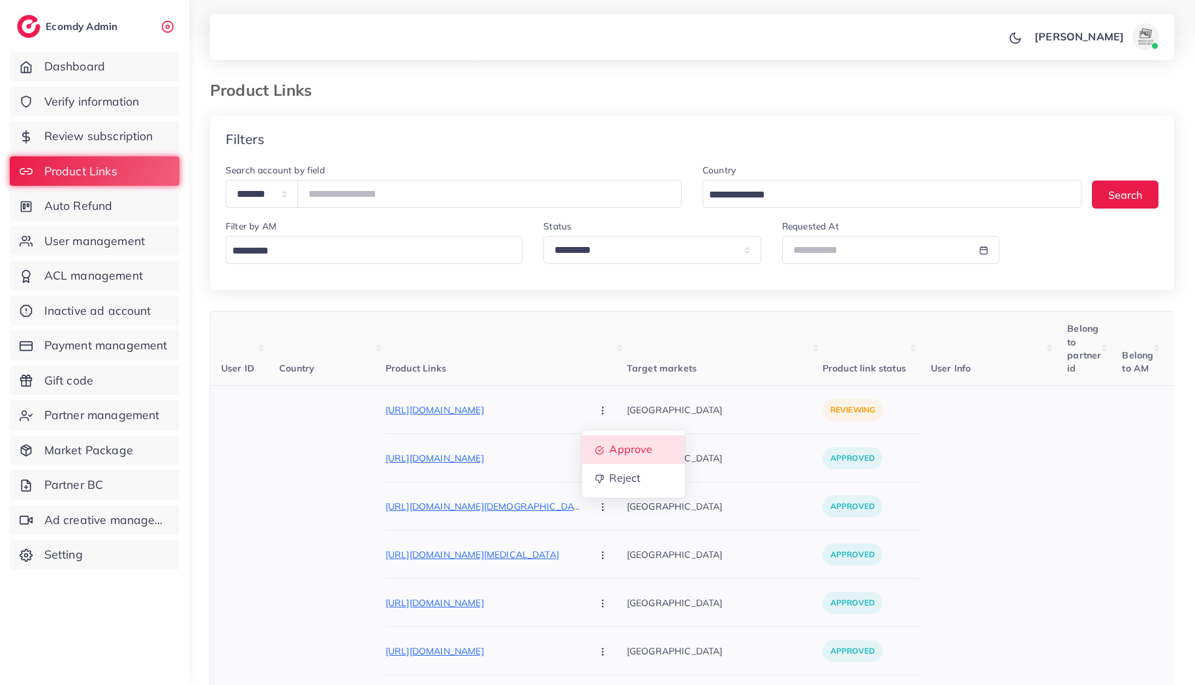
click at [609, 445] on span "Approve" at bounding box center [630, 449] width 43 height 13
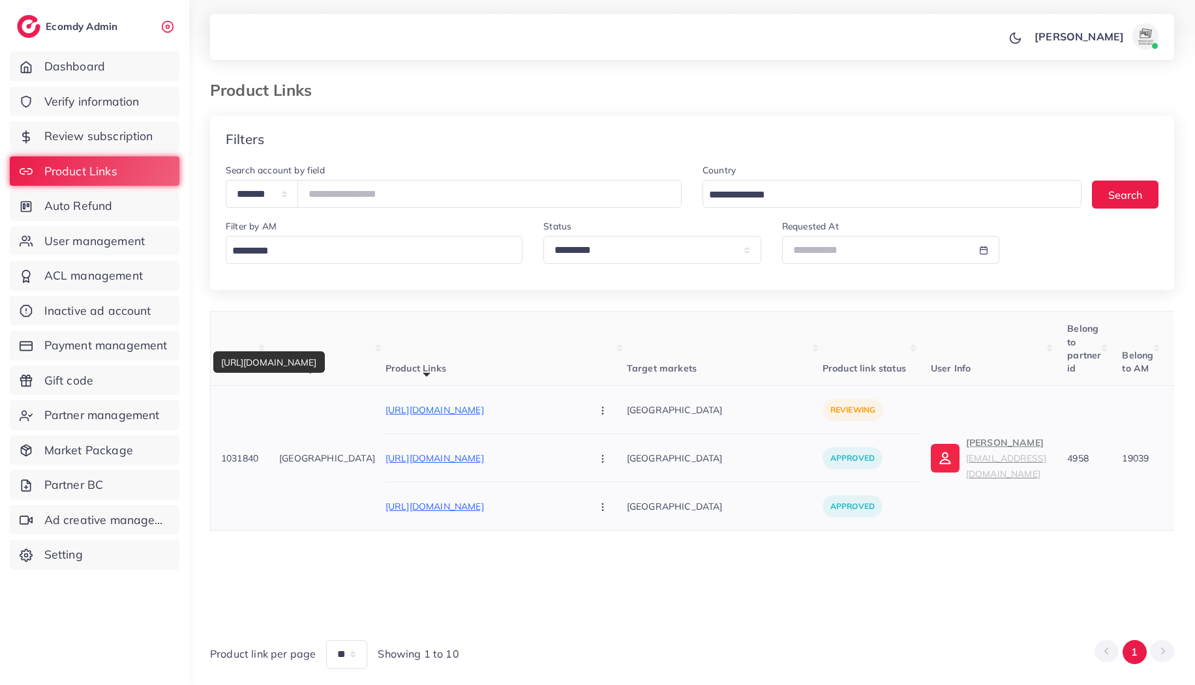
click at [479, 406] on p "https://jzgmfs-17.myshopify.com/products/magic-practice-copybook4-books-10-ink-…" at bounding box center [483, 410] width 196 height 16
click at [602, 411] on circle "button" at bounding box center [602, 410] width 1 height 1
click at [582, 451] on link "Approve" at bounding box center [633, 450] width 103 height 29
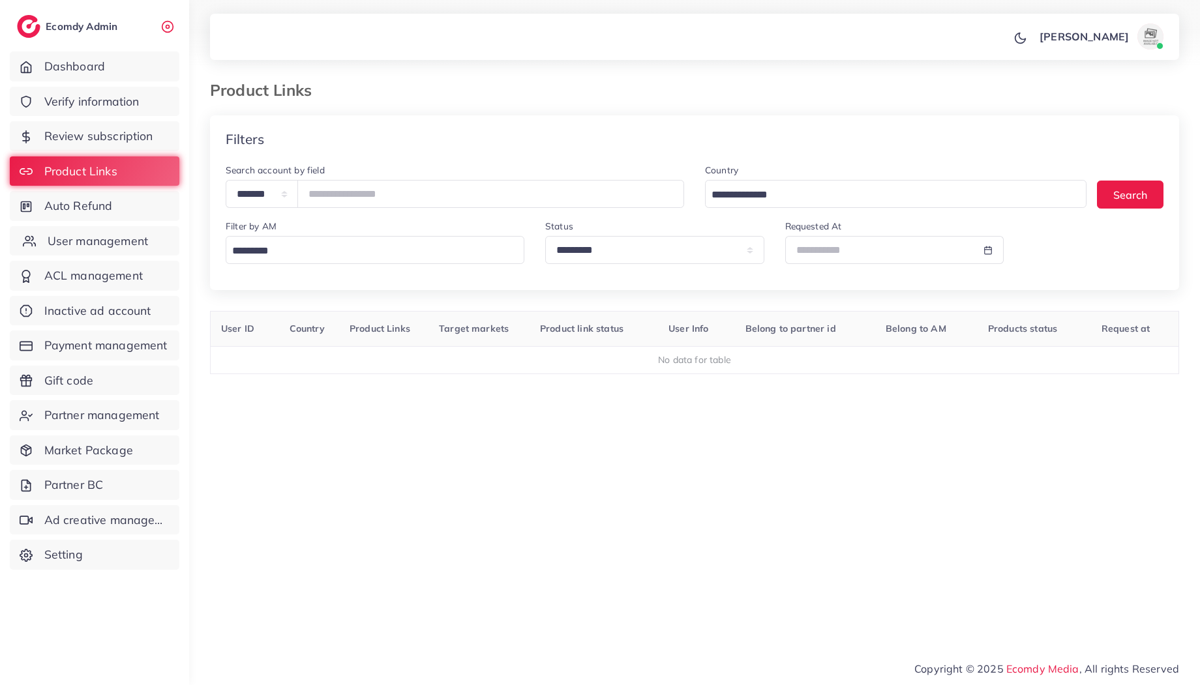
click at [132, 245] on span "User management" at bounding box center [98, 241] width 100 height 17
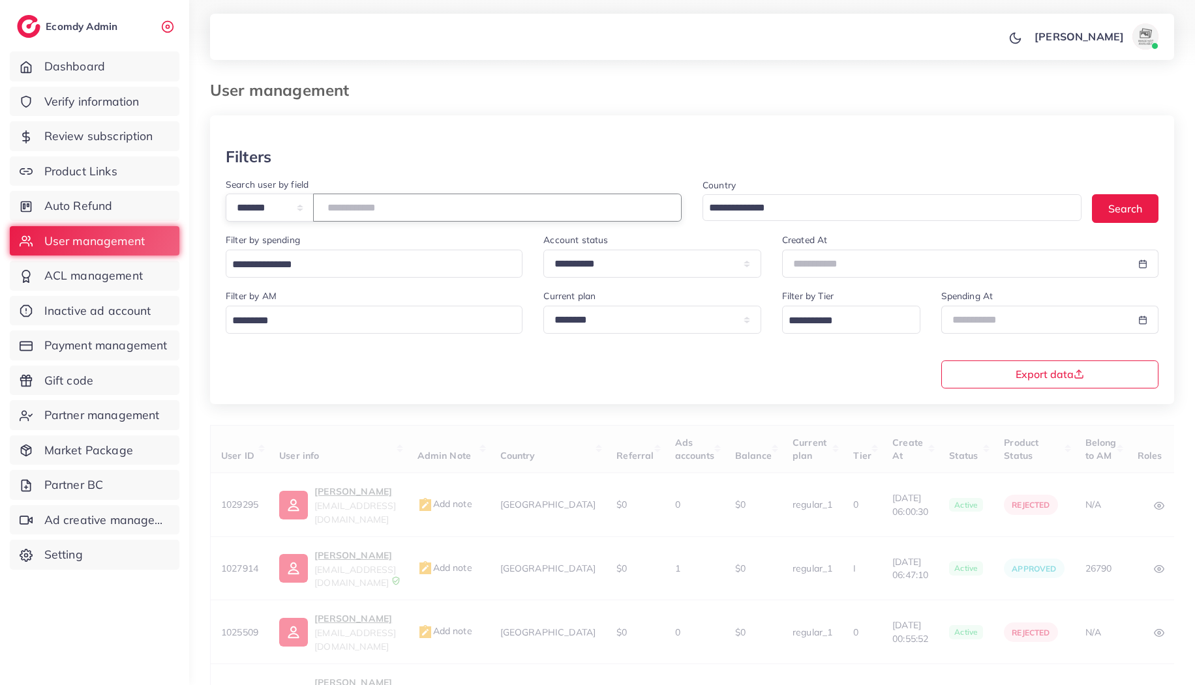
click at [379, 201] on input "number" at bounding box center [497, 208] width 368 height 28
paste input "*******"
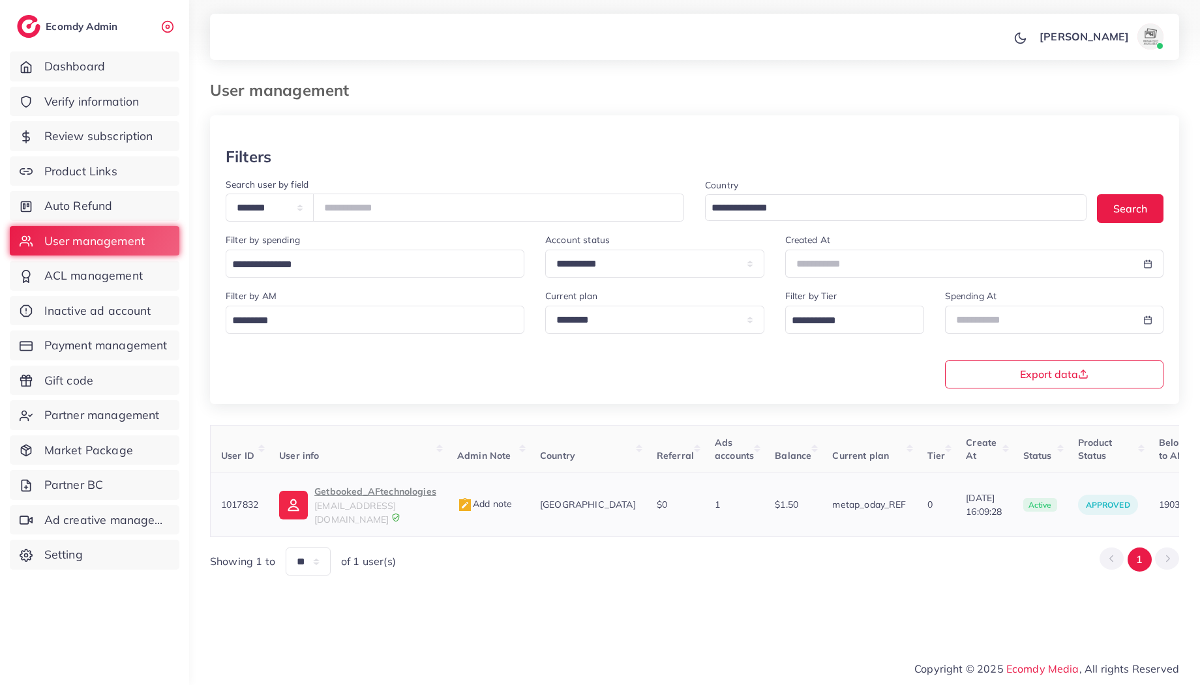
click at [376, 502] on span "oalghor@gmail.com" at bounding box center [355, 512] width 82 height 25
click at [374, 215] on input "*******" at bounding box center [498, 208] width 371 height 28
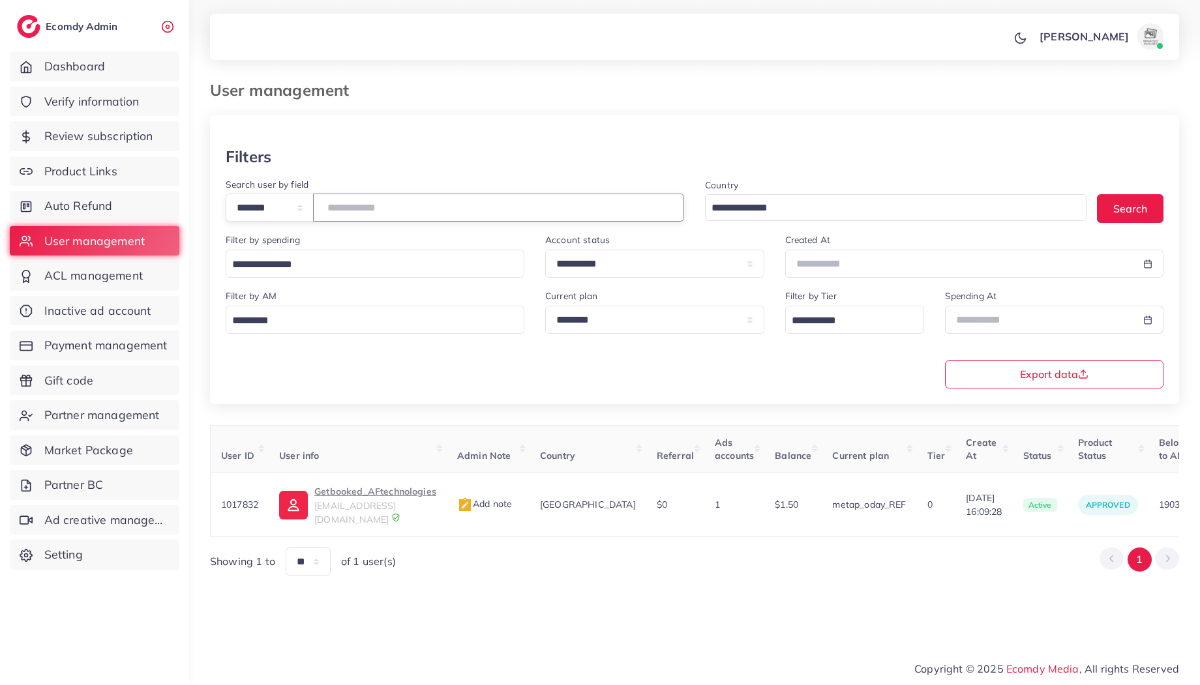
paste input "number"
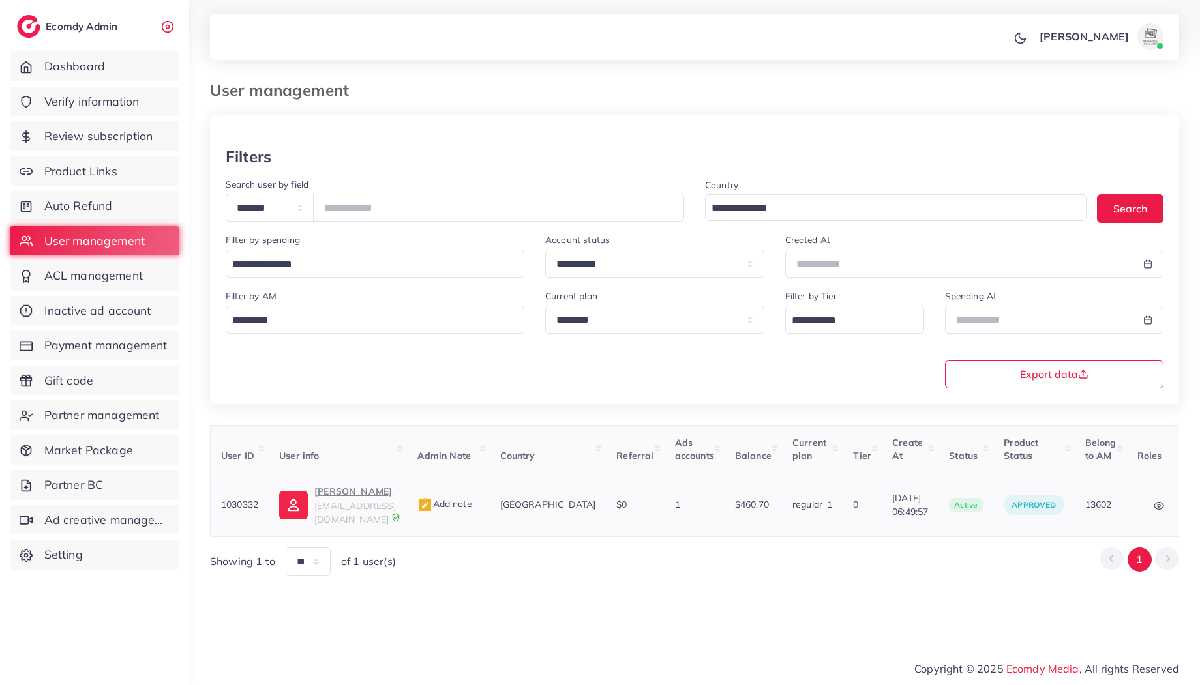
click at [333, 503] on span "luxury.tienda.m@gmail.com" at bounding box center [355, 512] width 82 height 25
click at [406, 207] on input "*******" at bounding box center [498, 208] width 371 height 28
paste input "number"
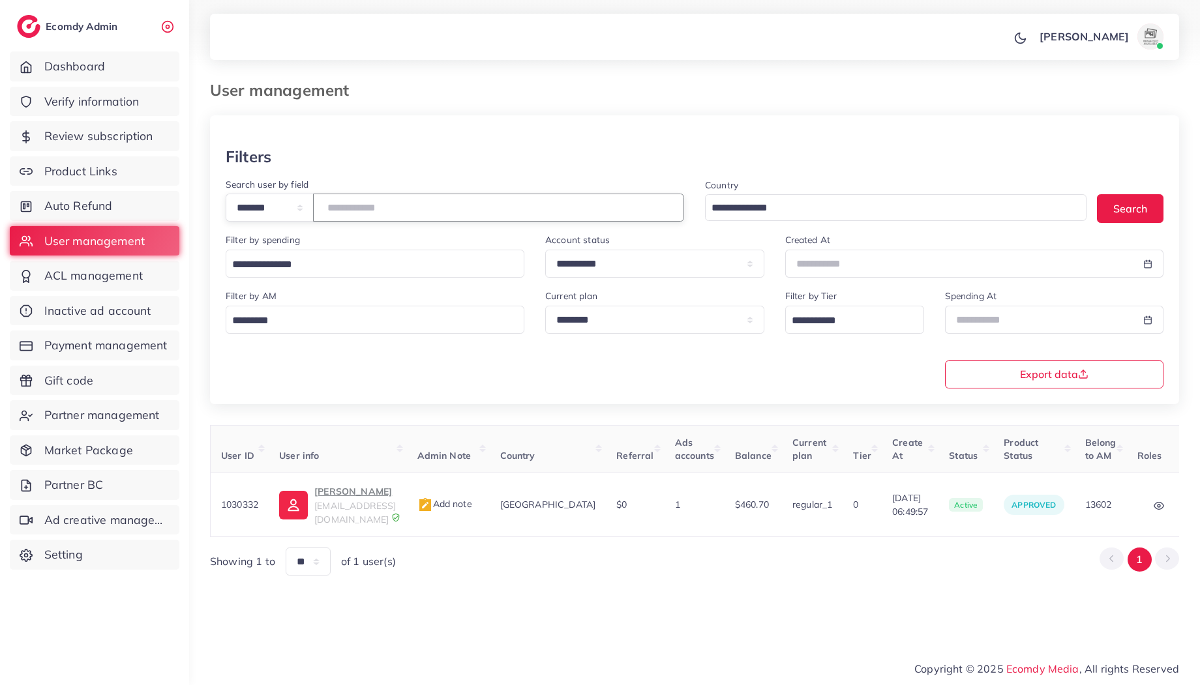
type input "*******"
click at [360, 486] on p "Azhar Shah" at bounding box center [355, 492] width 82 height 16
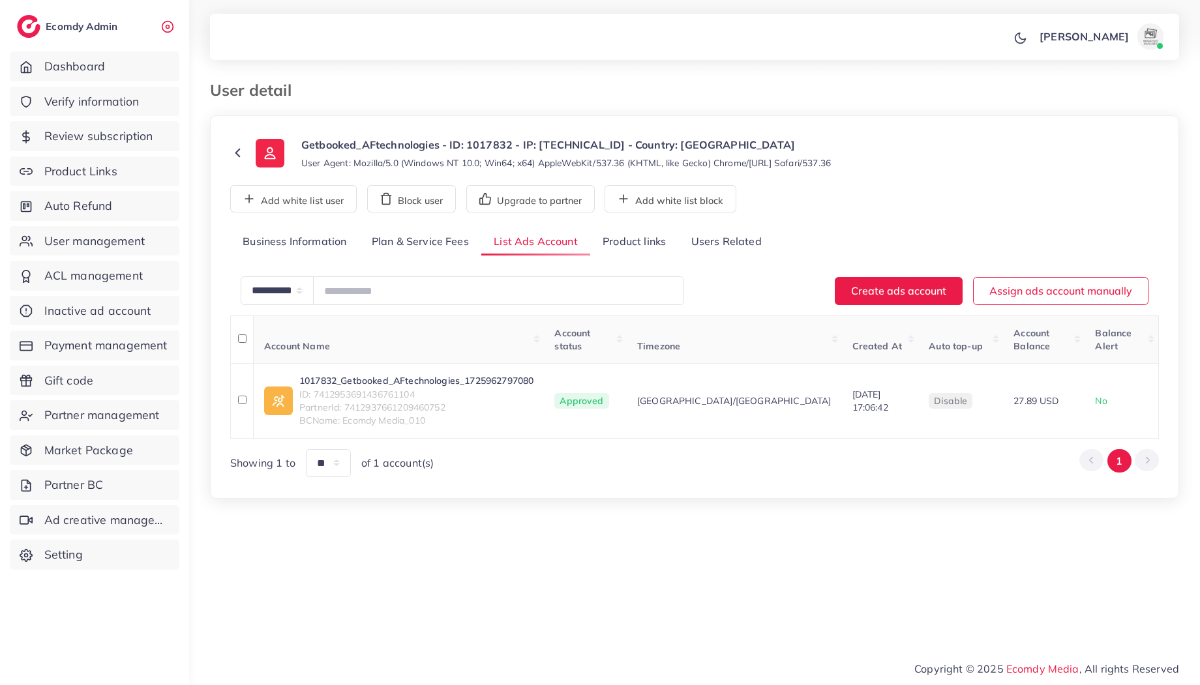
click at [620, 244] on link "Product links" at bounding box center [634, 242] width 88 height 28
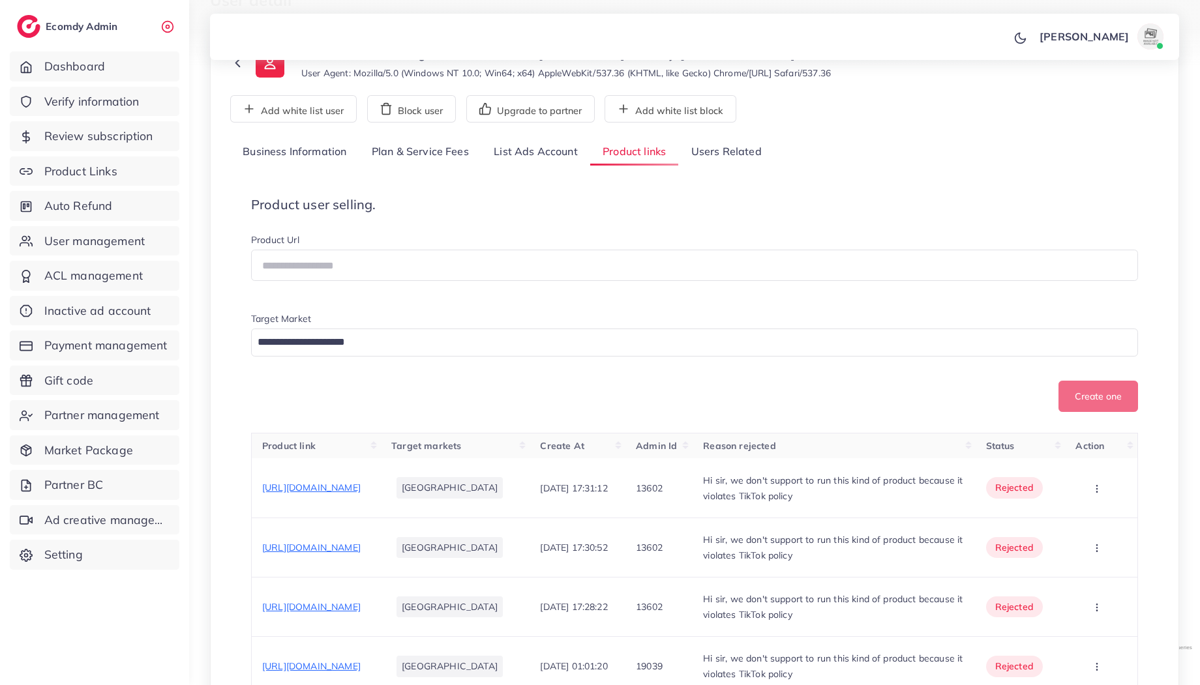
scroll to position [104, 0]
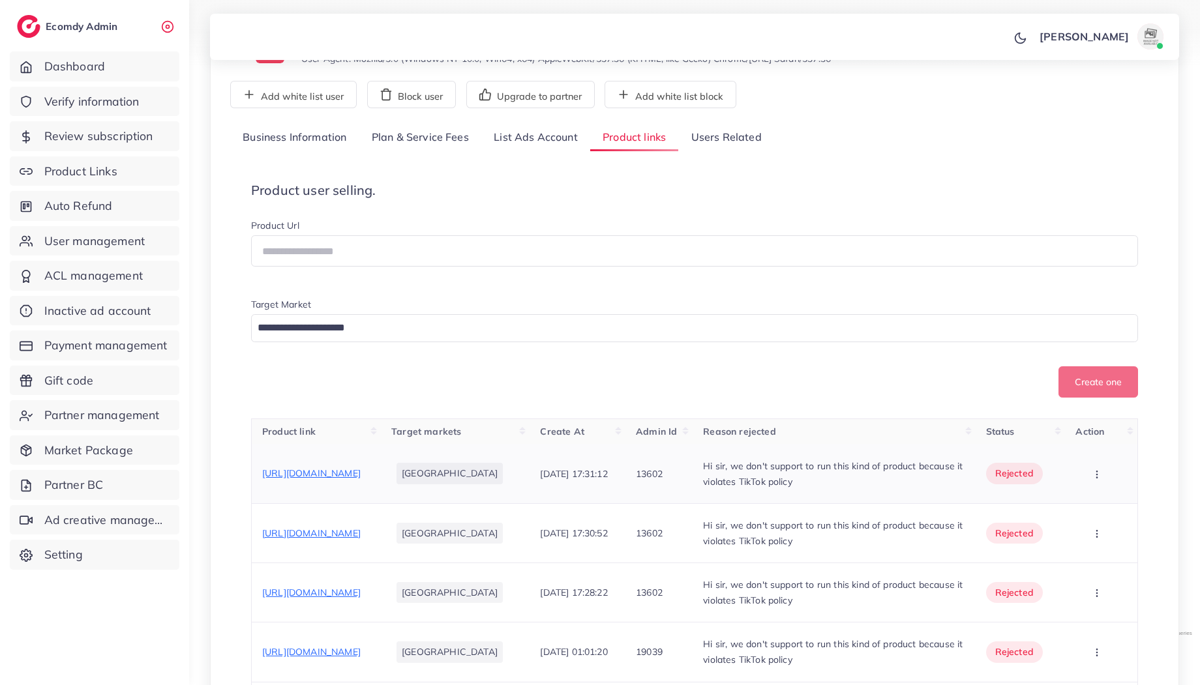
click at [318, 475] on span "https://vt.tiktok.com/ZSDobJcr4/" at bounding box center [311, 474] width 98 height 12
click at [148, 343] on span "Payment management" at bounding box center [109, 345] width 123 height 17
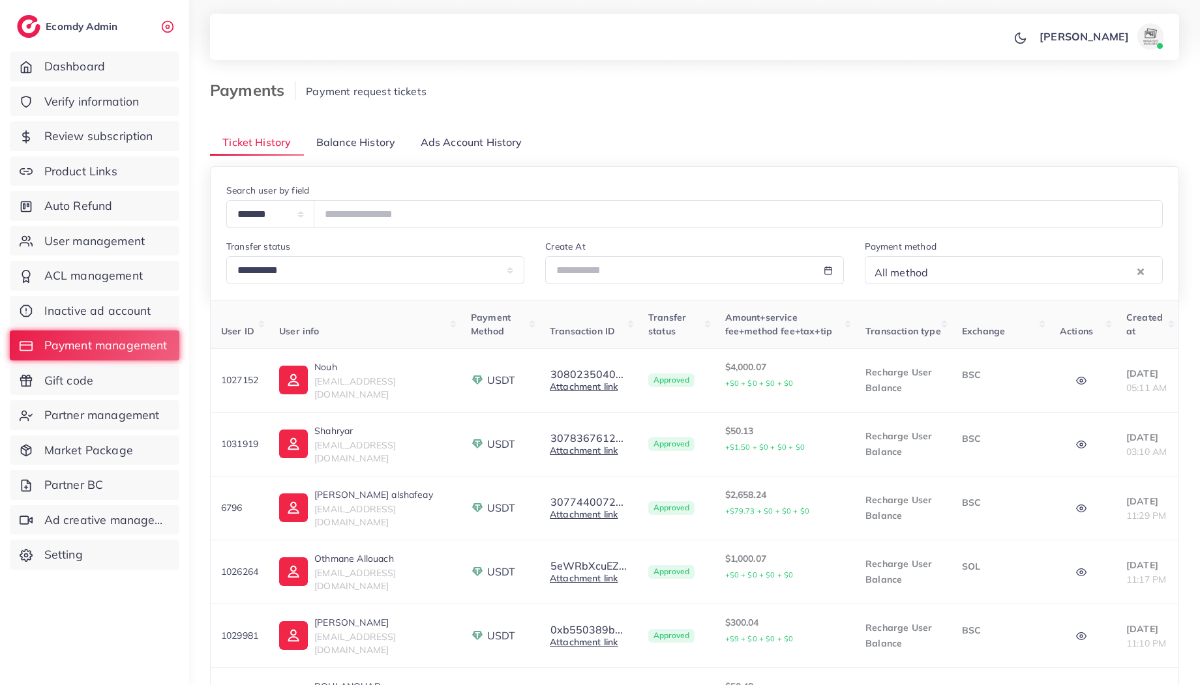
click at [366, 138] on span "Balance History" at bounding box center [355, 142] width 79 height 15
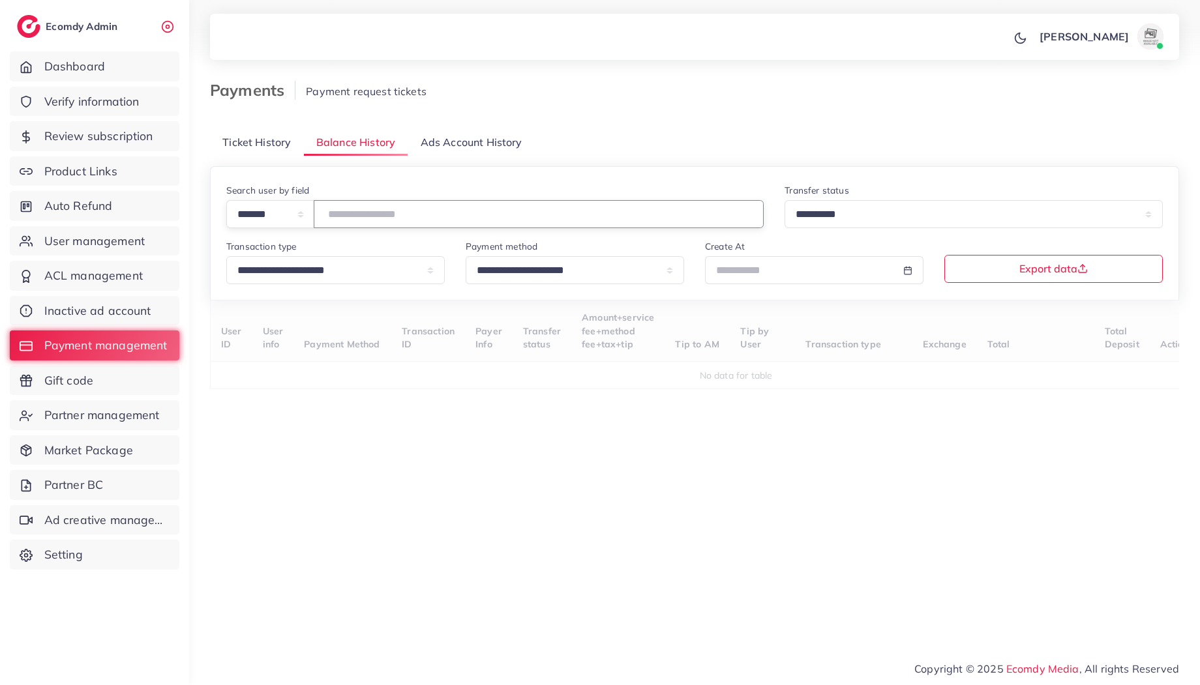
click at [356, 205] on input "number" at bounding box center [539, 214] width 450 height 28
type input "*****"
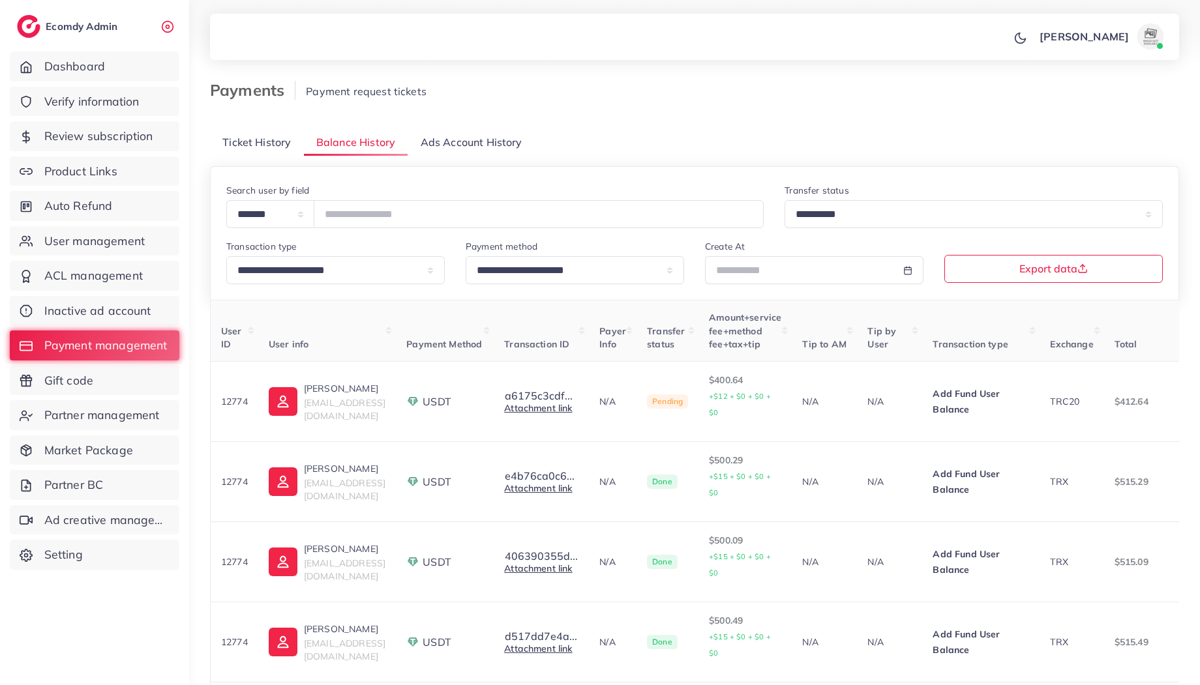
click at [260, 143] on span "Ticket History" at bounding box center [256, 142] width 68 height 15
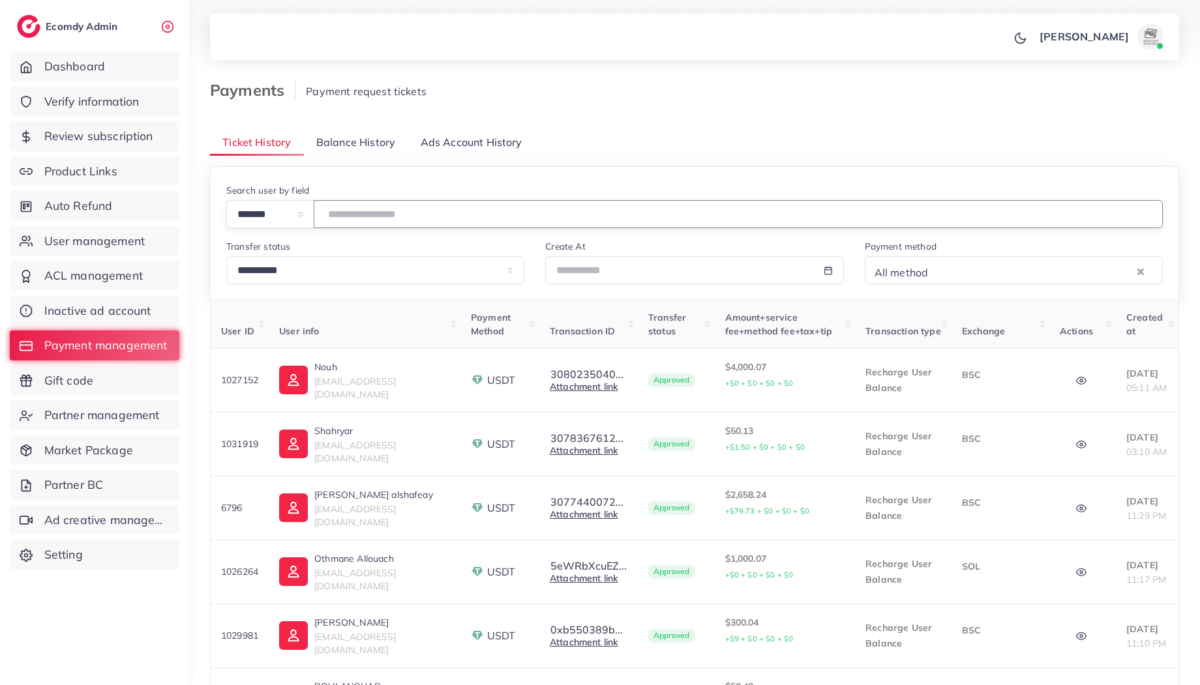
click at [370, 210] on input "number" at bounding box center [738, 214] width 849 height 28
type input "*****"
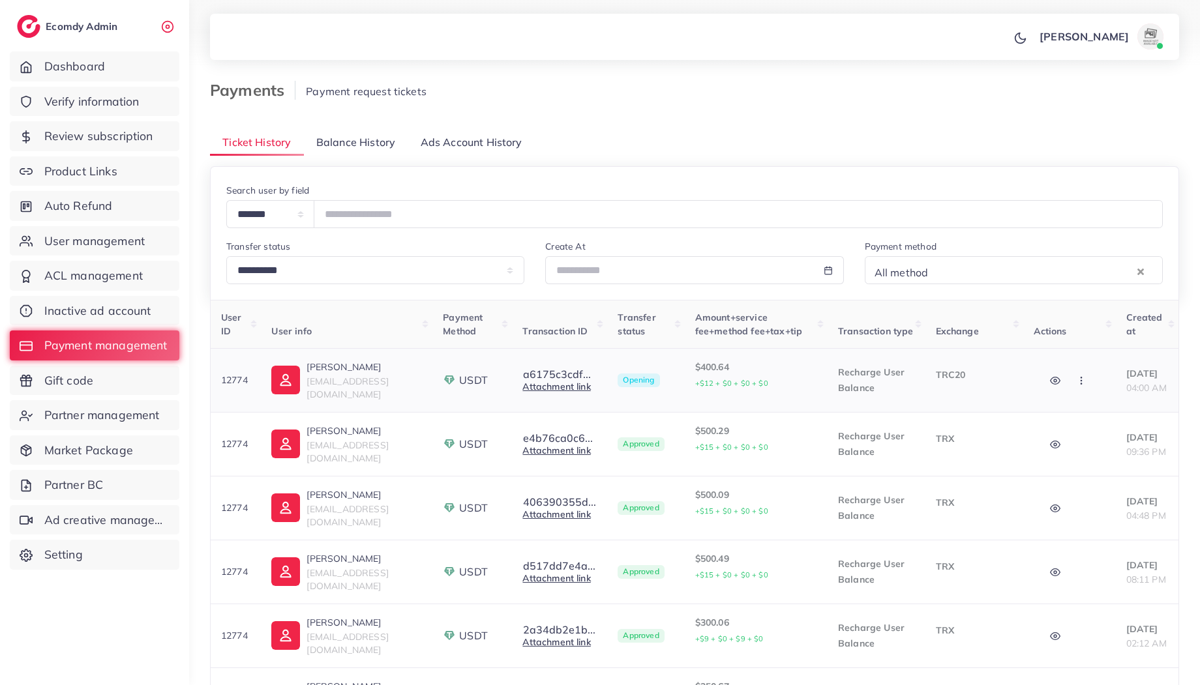
click at [226, 378] on p "12774" at bounding box center [235, 380] width 29 height 16
copy p "12774"
click at [121, 253] on link "User management" at bounding box center [95, 241] width 170 height 30
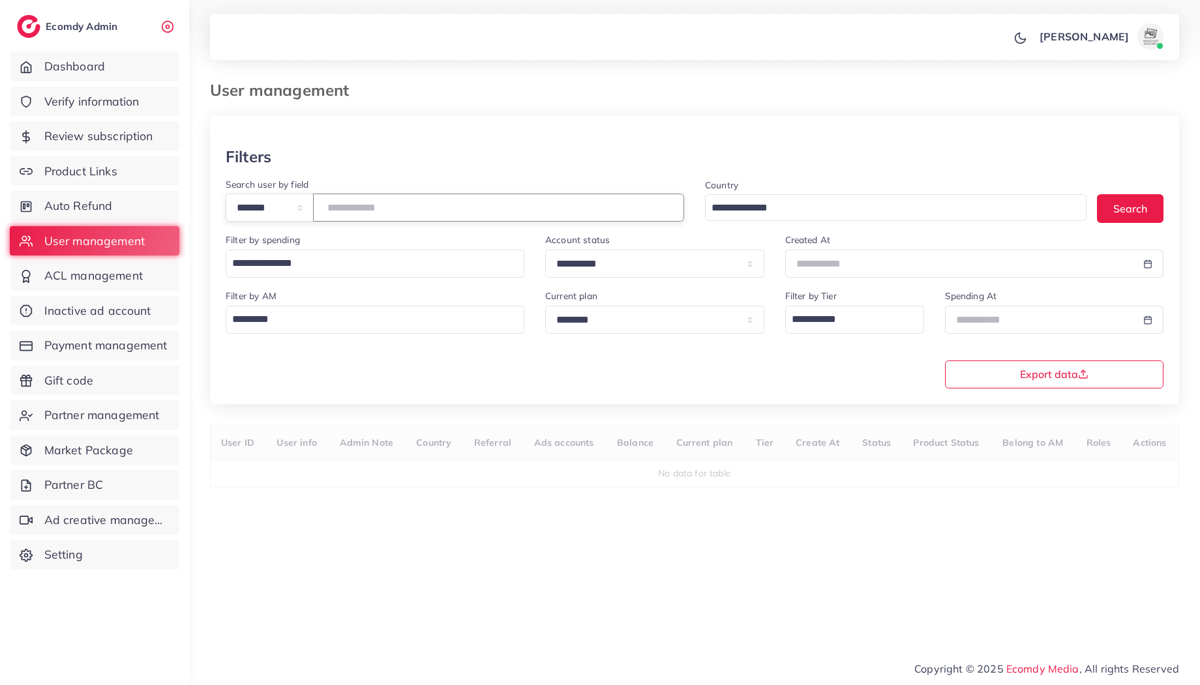
click at [344, 213] on input "number" at bounding box center [498, 208] width 371 height 28
click at [372, 209] on input "number" at bounding box center [498, 208] width 371 height 28
type input "****"
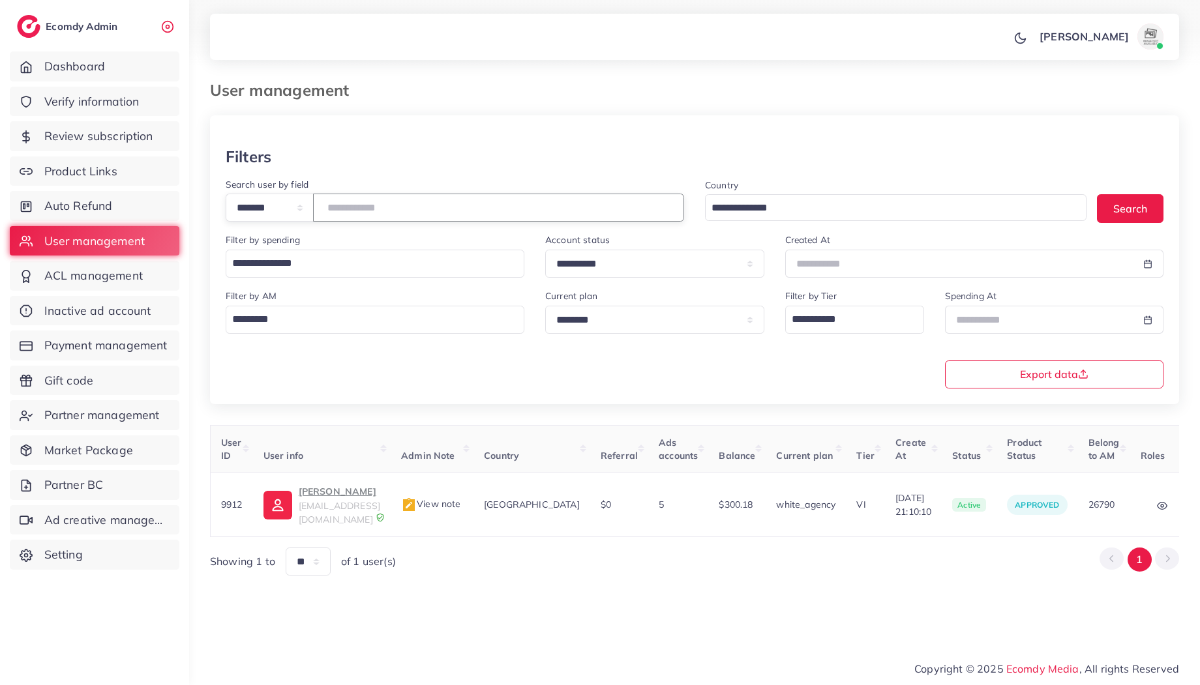
click at [352, 206] on input "****" at bounding box center [498, 208] width 371 height 28
click at [129, 342] on span "Payment management" at bounding box center [109, 345] width 123 height 17
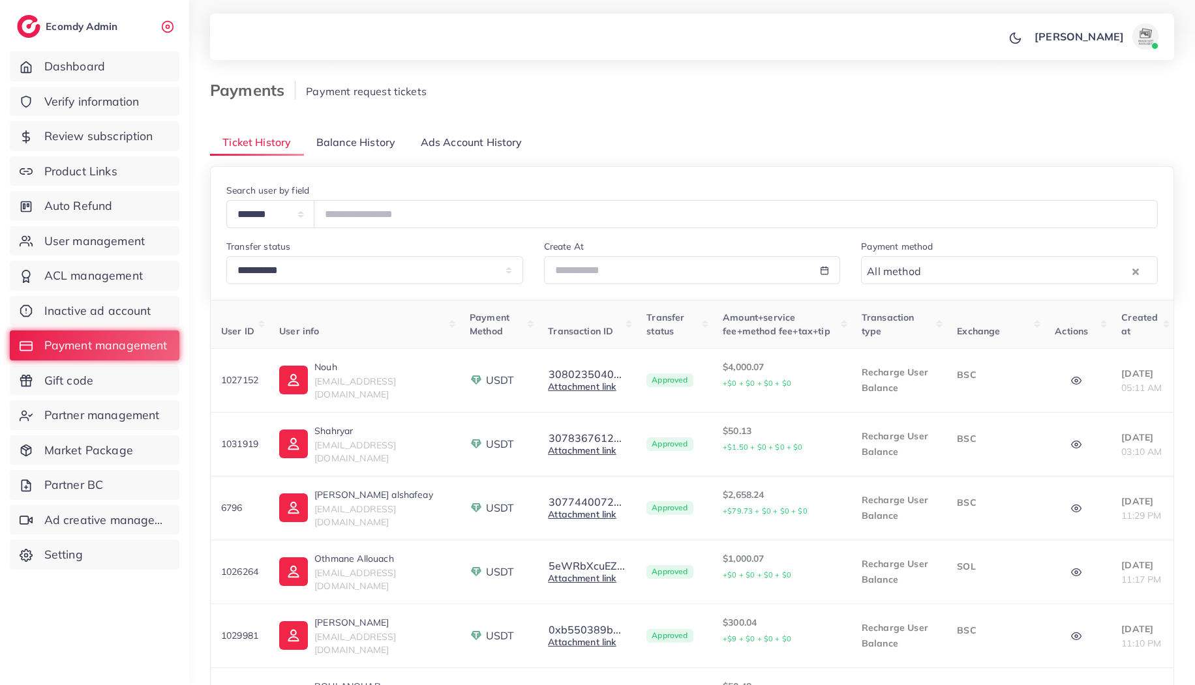
click at [343, 192] on div "**********" at bounding box center [691, 206] width 931 height 46
click at [357, 209] on input "number" at bounding box center [736, 214] width 844 height 28
type input "*****"
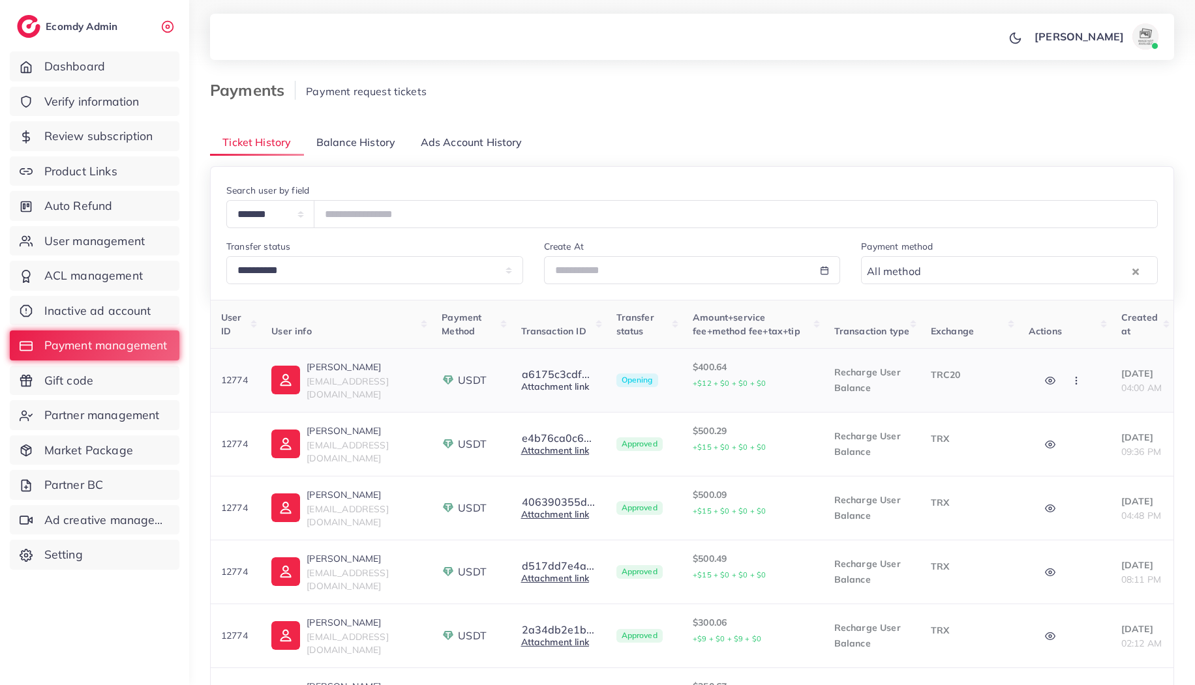
click at [556, 389] on link "Attachment link" at bounding box center [555, 387] width 68 height 12
click at [465, 214] on input "*****" at bounding box center [736, 214] width 844 height 28
click at [487, 210] on input "*****" at bounding box center [736, 214] width 844 height 28
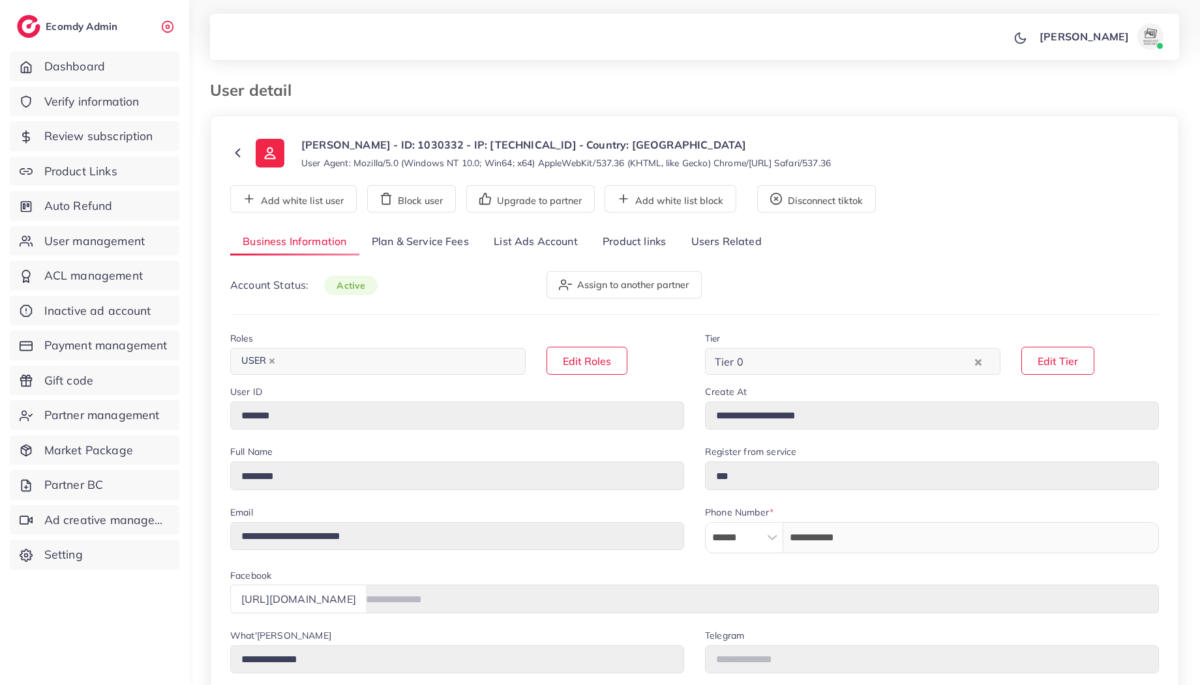
click at [559, 244] on link "List Ads Account" at bounding box center [535, 242] width 109 height 28
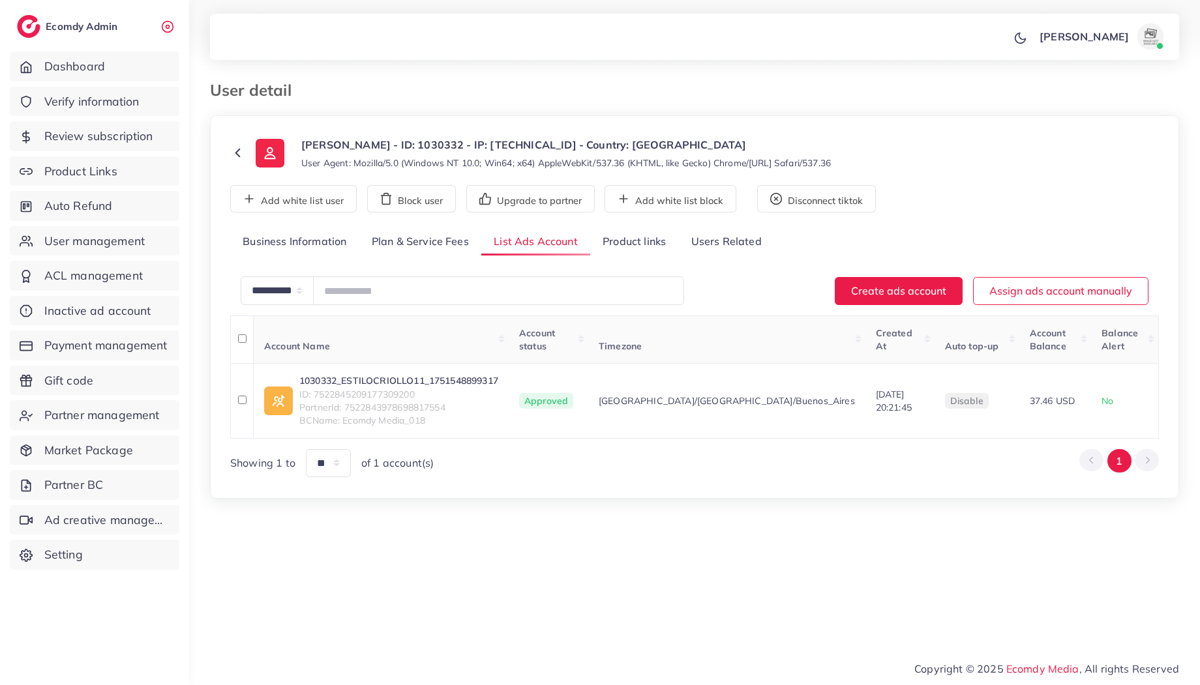
click at [625, 244] on link "Product links" at bounding box center [634, 242] width 88 height 28
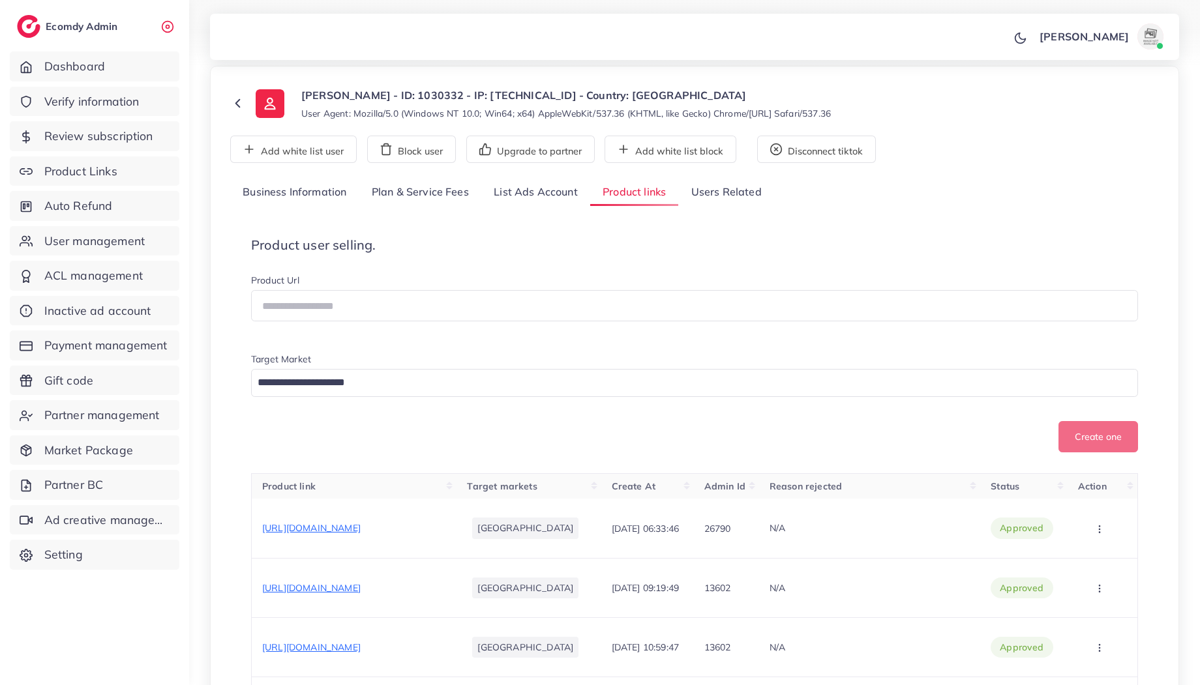
scroll to position [51, 0]
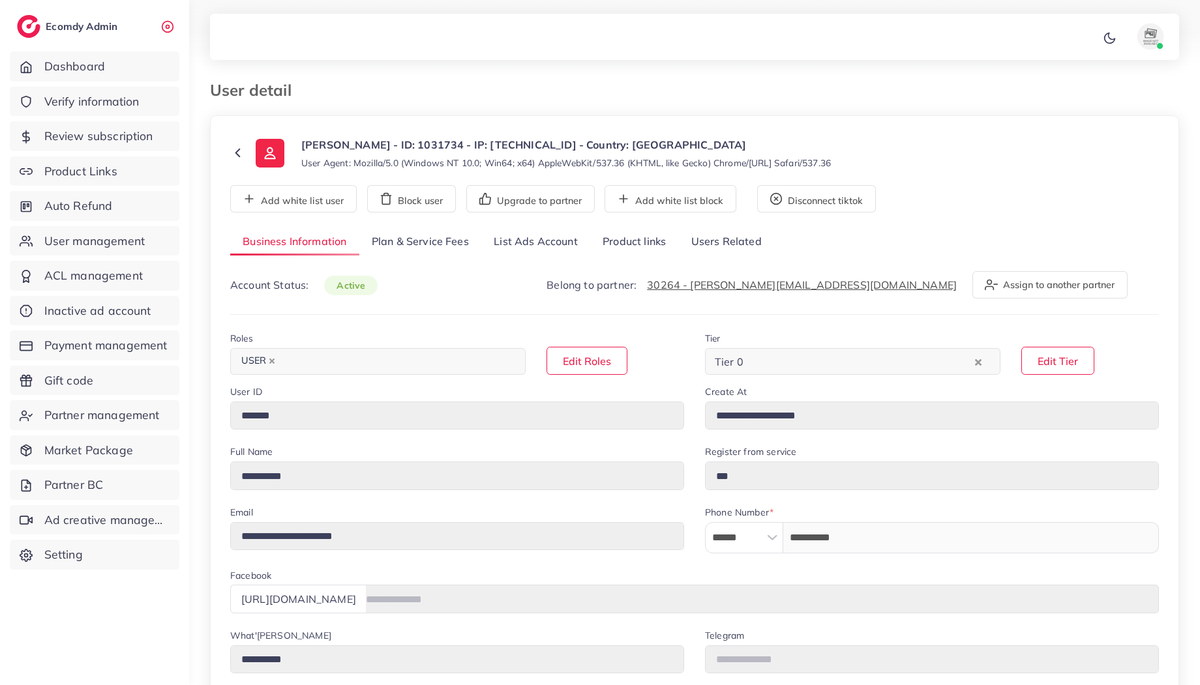
select select "********"
click at [538, 237] on link "List Ads Account" at bounding box center [535, 242] width 109 height 28
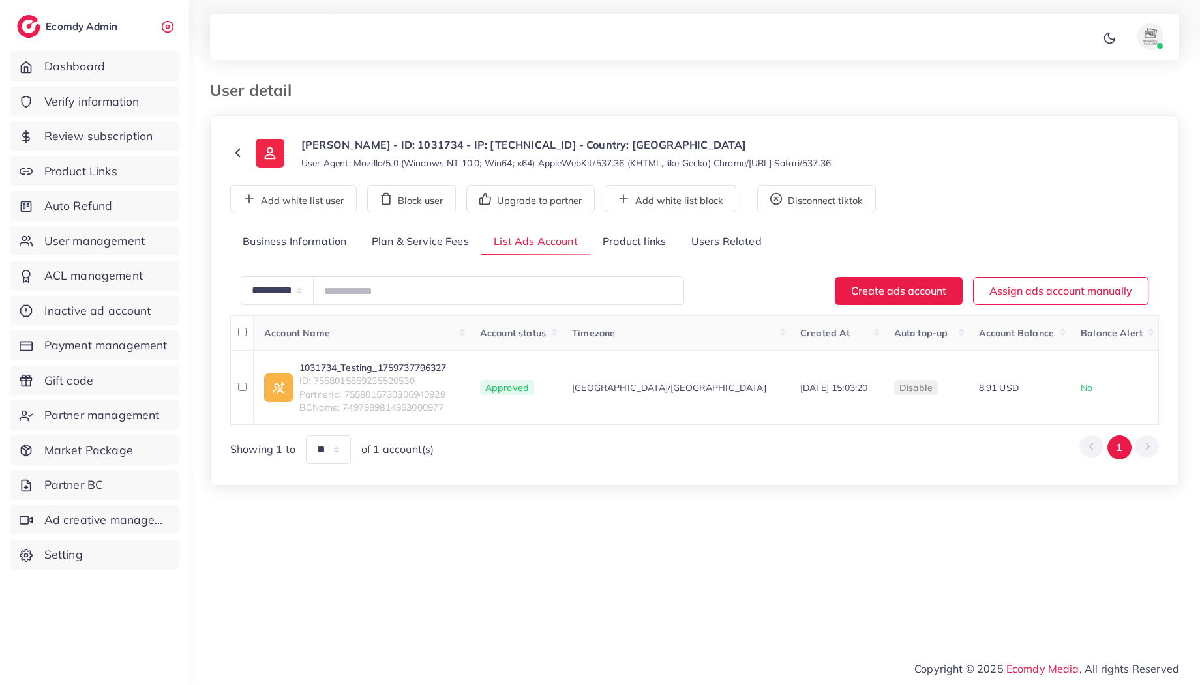
click at [603, 237] on link "Product links" at bounding box center [634, 242] width 88 height 28
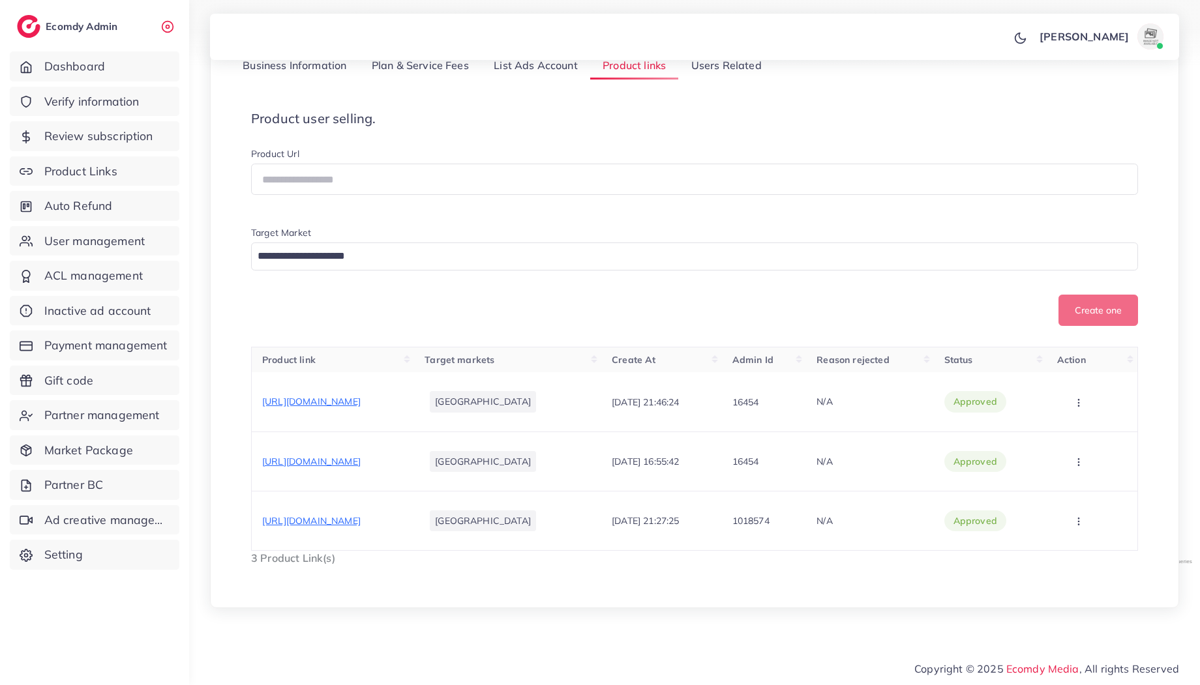
scroll to position [239, 0]
click at [361, 395] on div "https://mydollarstore.pk/collections/explore-premium-smart-and-fun-drones/produ…" at bounding box center [311, 401] width 98 height 13
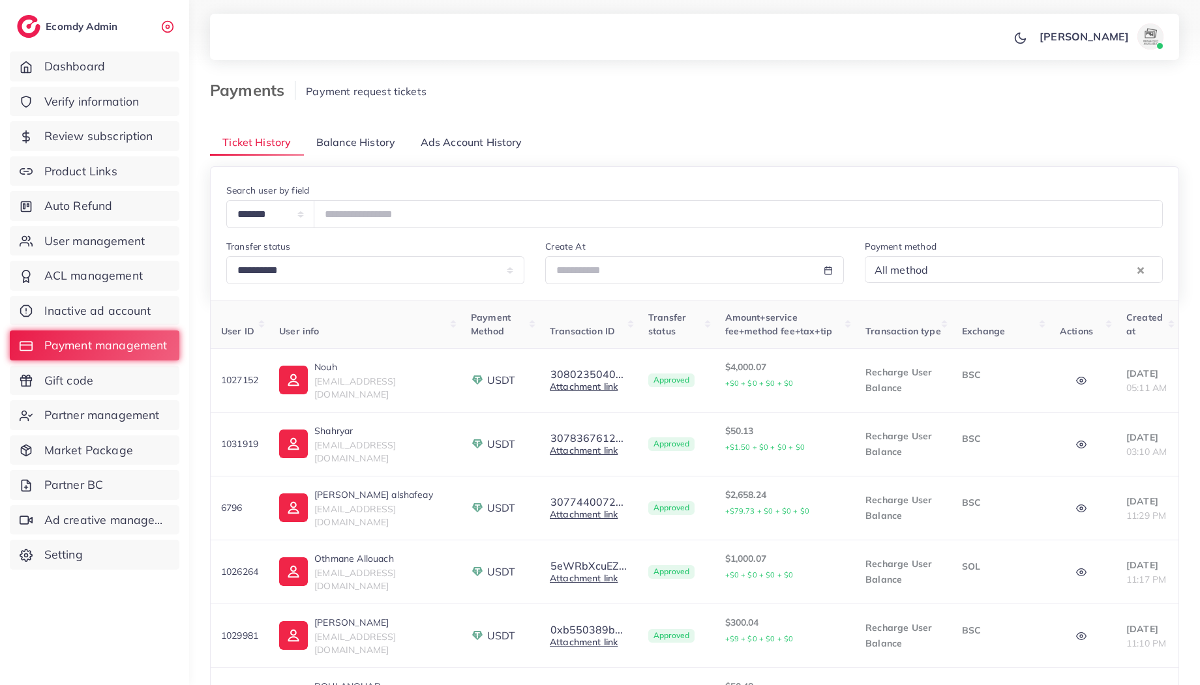
type input "*****"
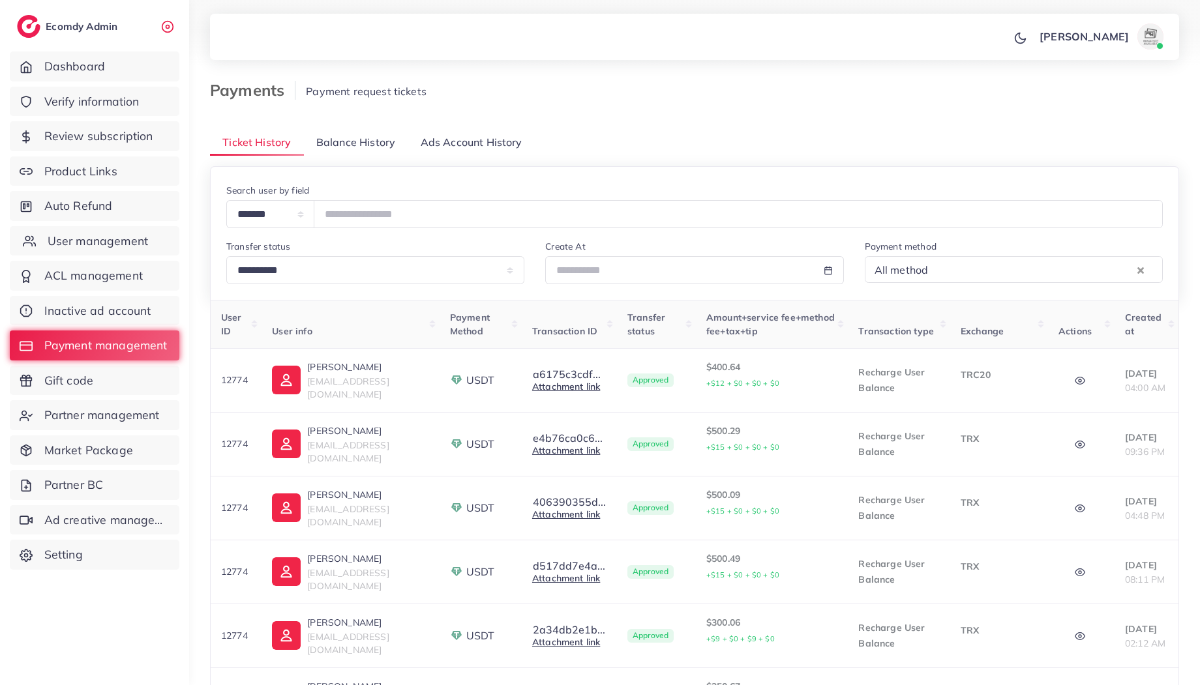
click at [97, 244] on span "User management" at bounding box center [98, 241] width 100 height 17
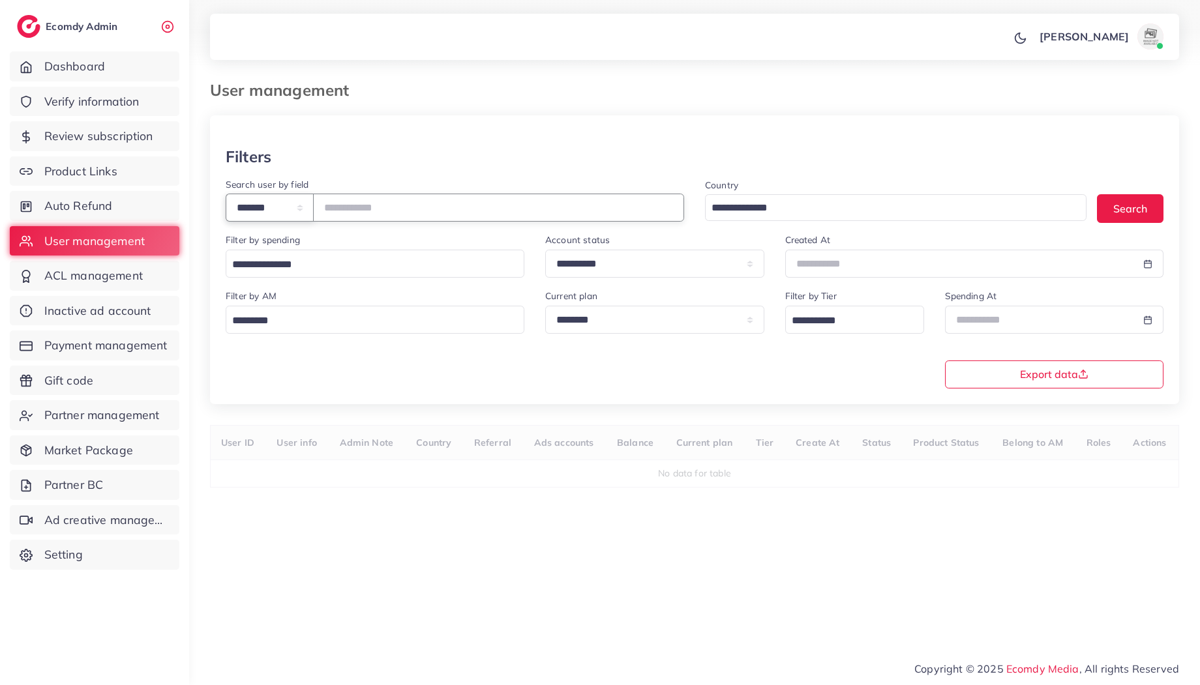
click at [314, 201] on select "**********" at bounding box center [270, 208] width 88 height 28
click at [127, 342] on span "Payment management" at bounding box center [109, 345] width 123 height 17
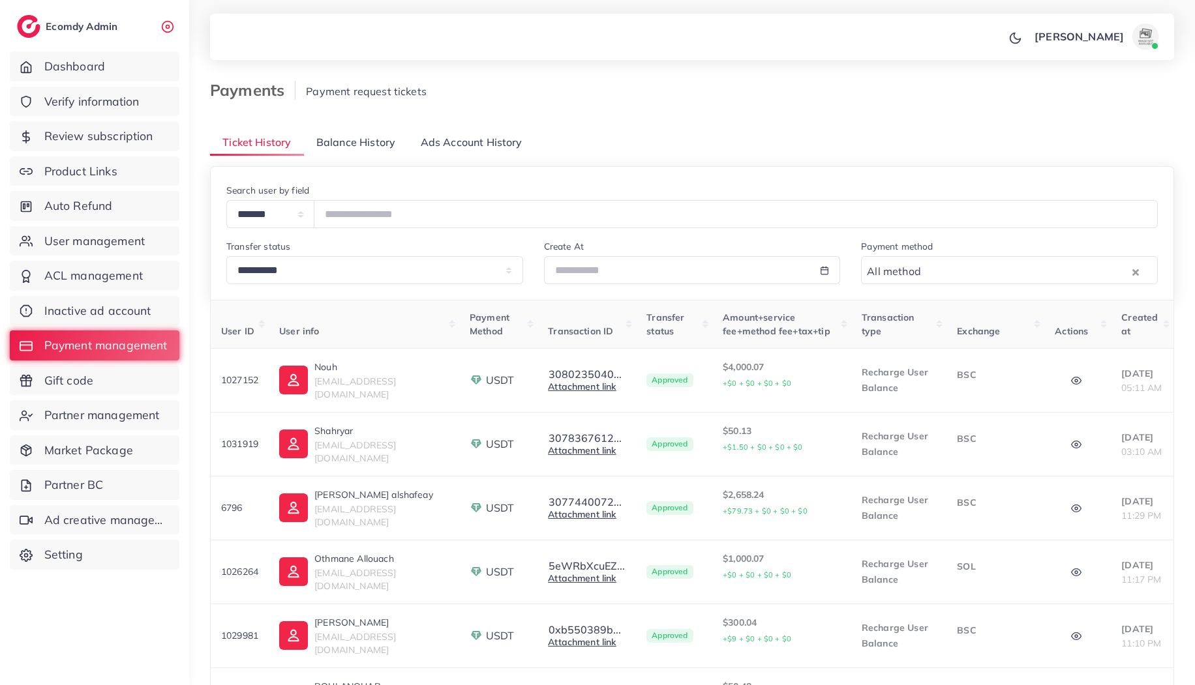
click at [350, 146] on span "Balance History" at bounding box center [355, 142] width 79 height 15
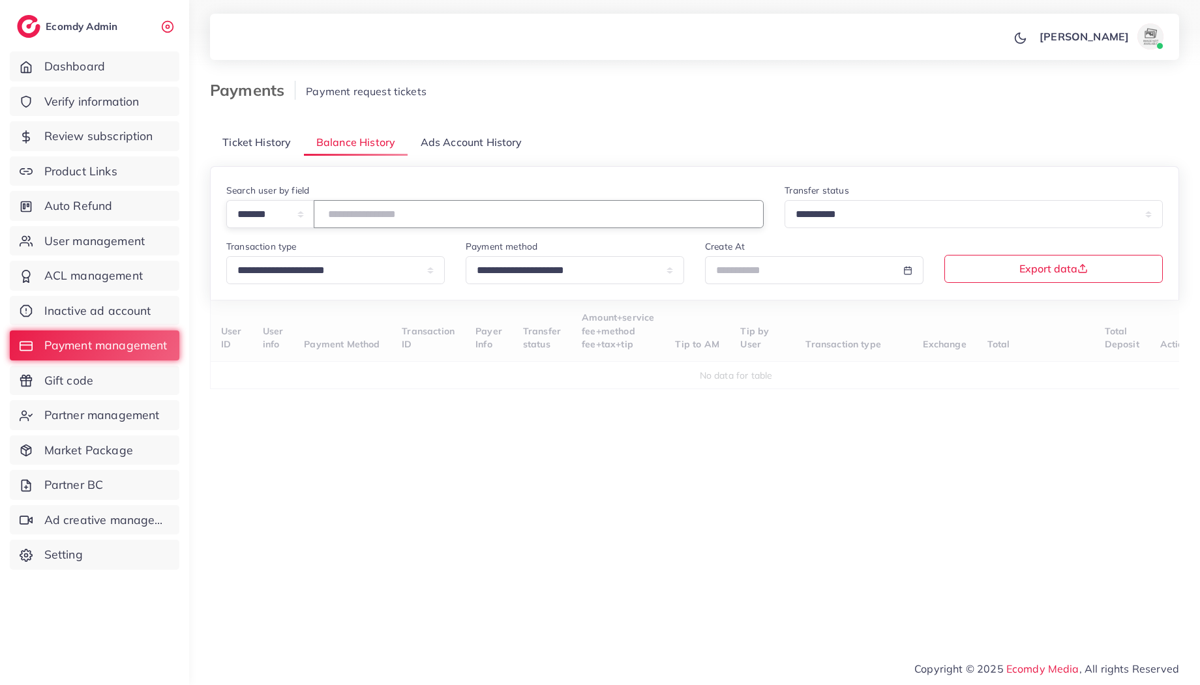
click at [375, 226] on input "number" at bounding box center [539, 214] width 450 height 28
type input "****"
